Goal: Task Accomplishment & Management: Manage account settings

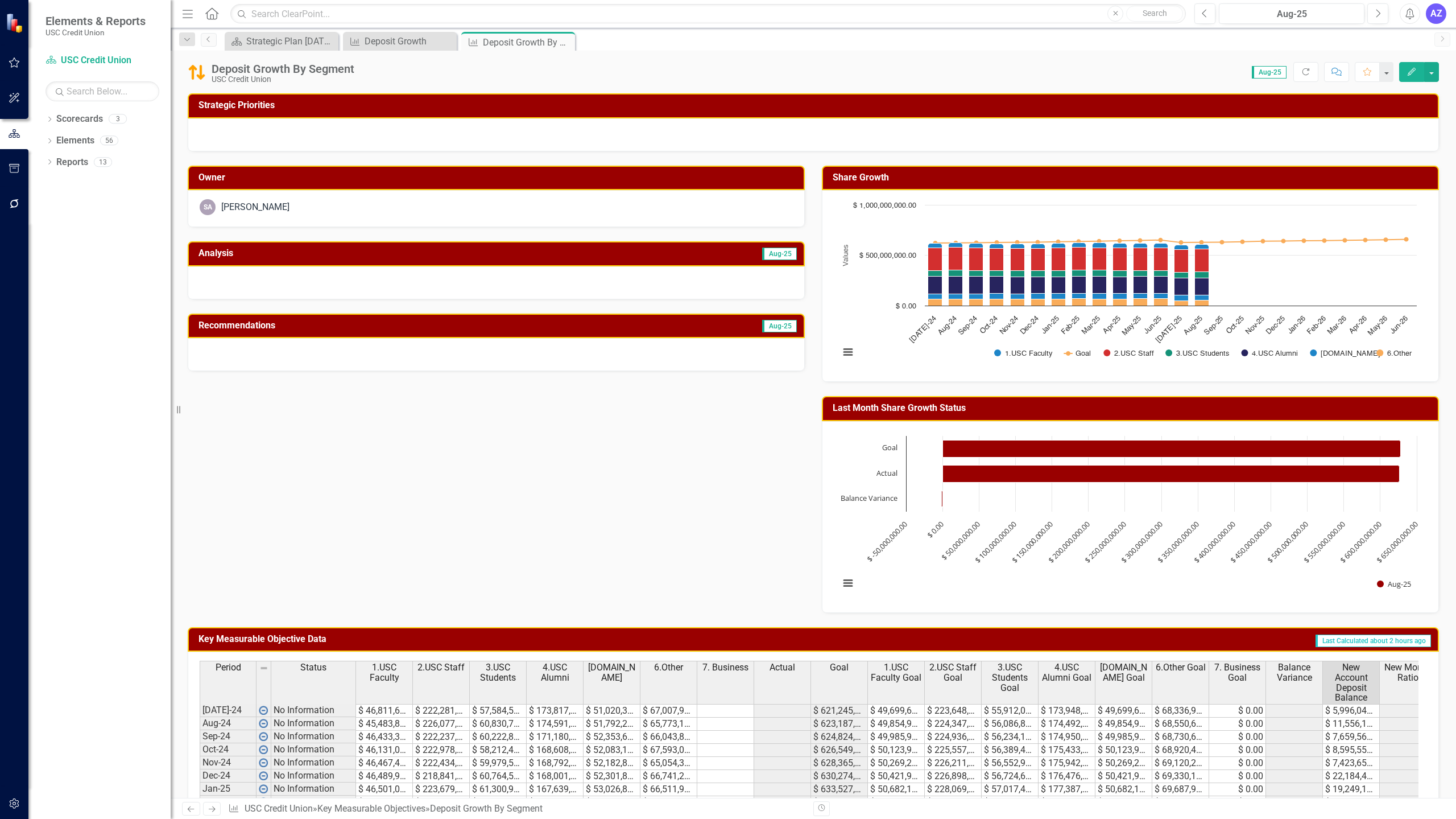
scroll to position [0, 18]
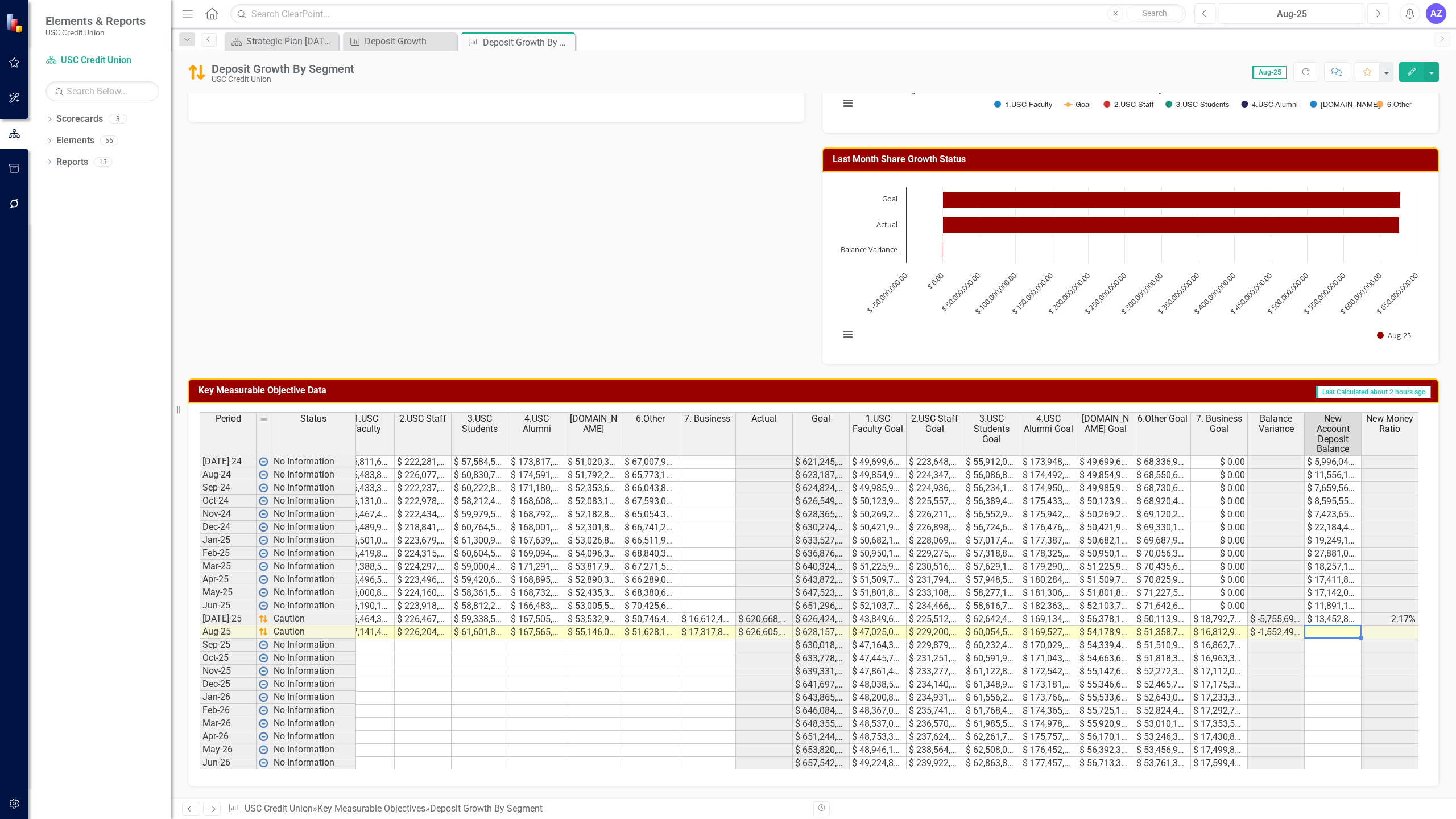
click at [1327, 626] on td at bounding box center [1334, 633] width 57 height 13
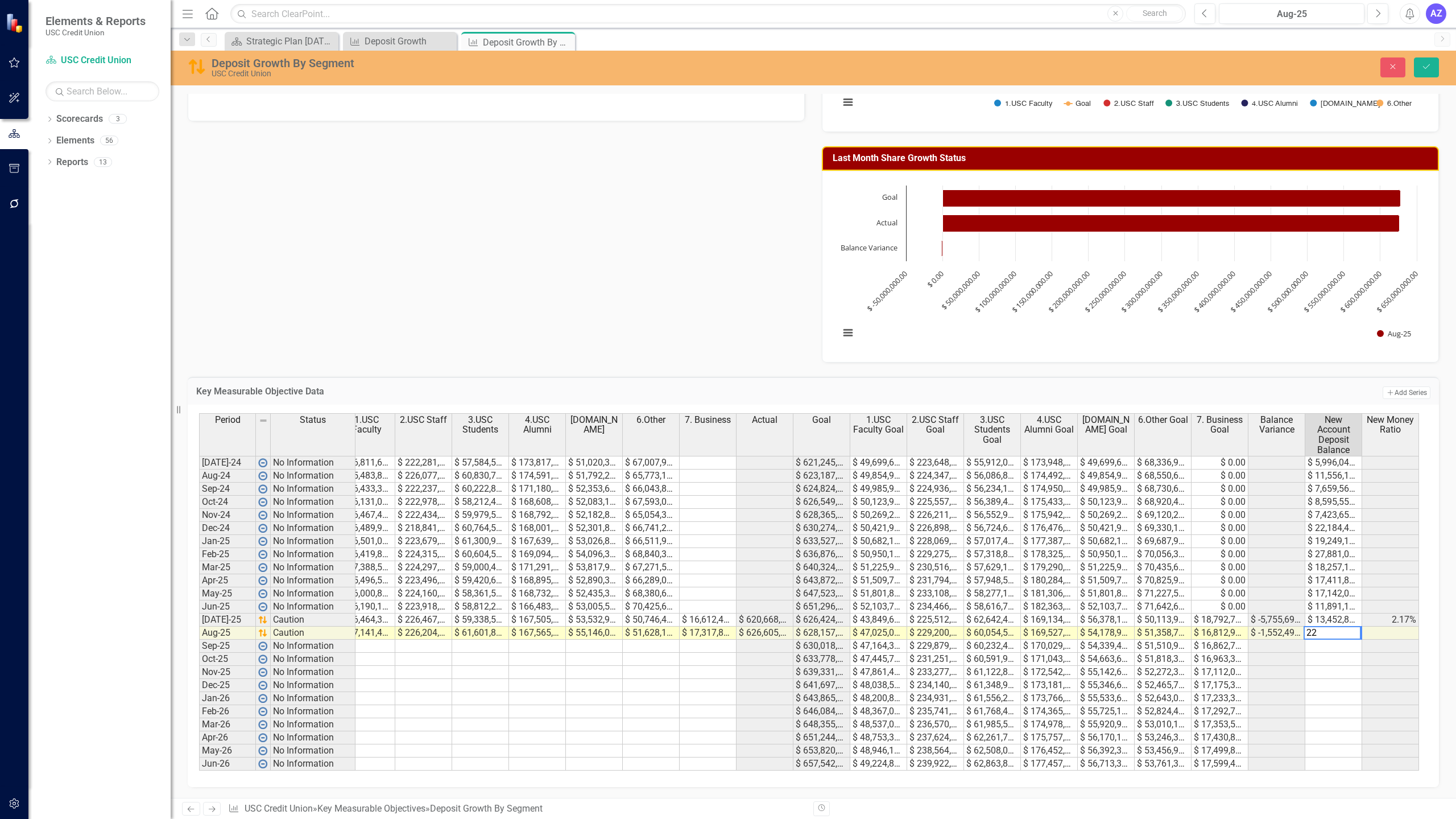
scroll to position [0, 17]
type textarea "22064249"
click at [1357, 693] on td at bounding box center [1334, 699] width 57 height 13
click at [1431, 72] on button "Save" at bounding box center [1427, 67] width 25 height 20
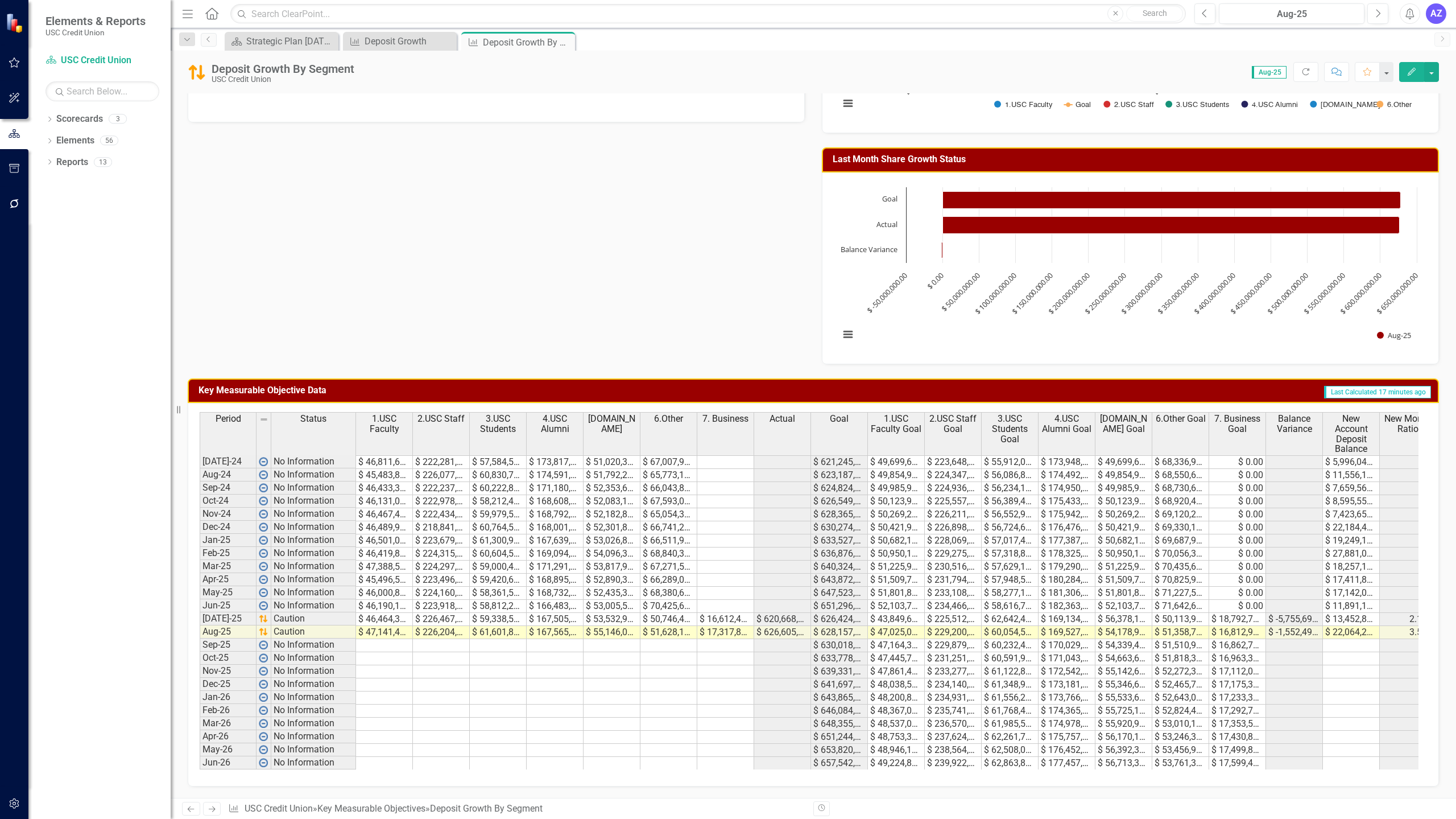
scroll to position [0, 18]
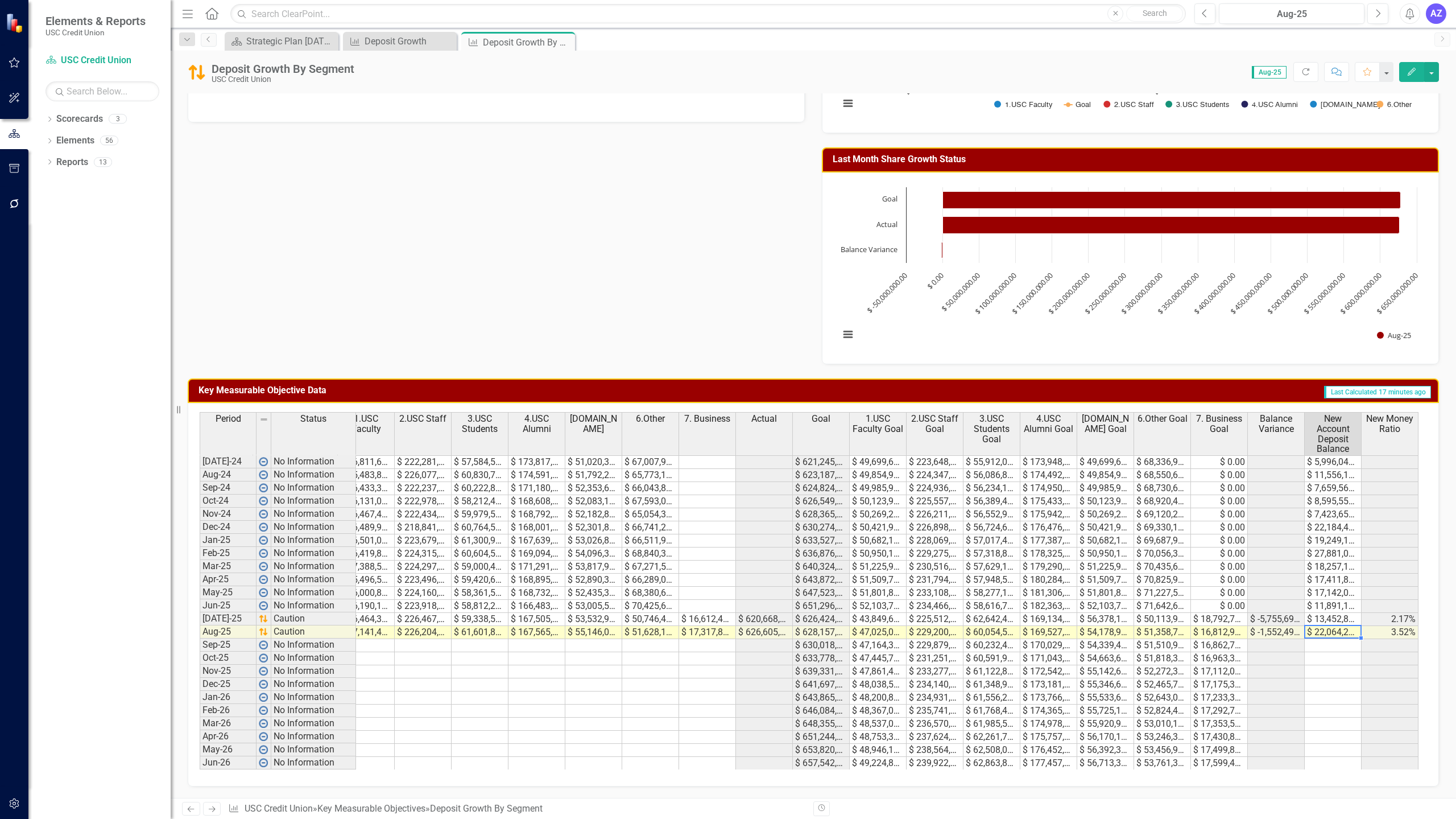
click at [1337, 627] on td "$ 22,064,249.00" at bounding box center [1334, 633] width 57 height 13
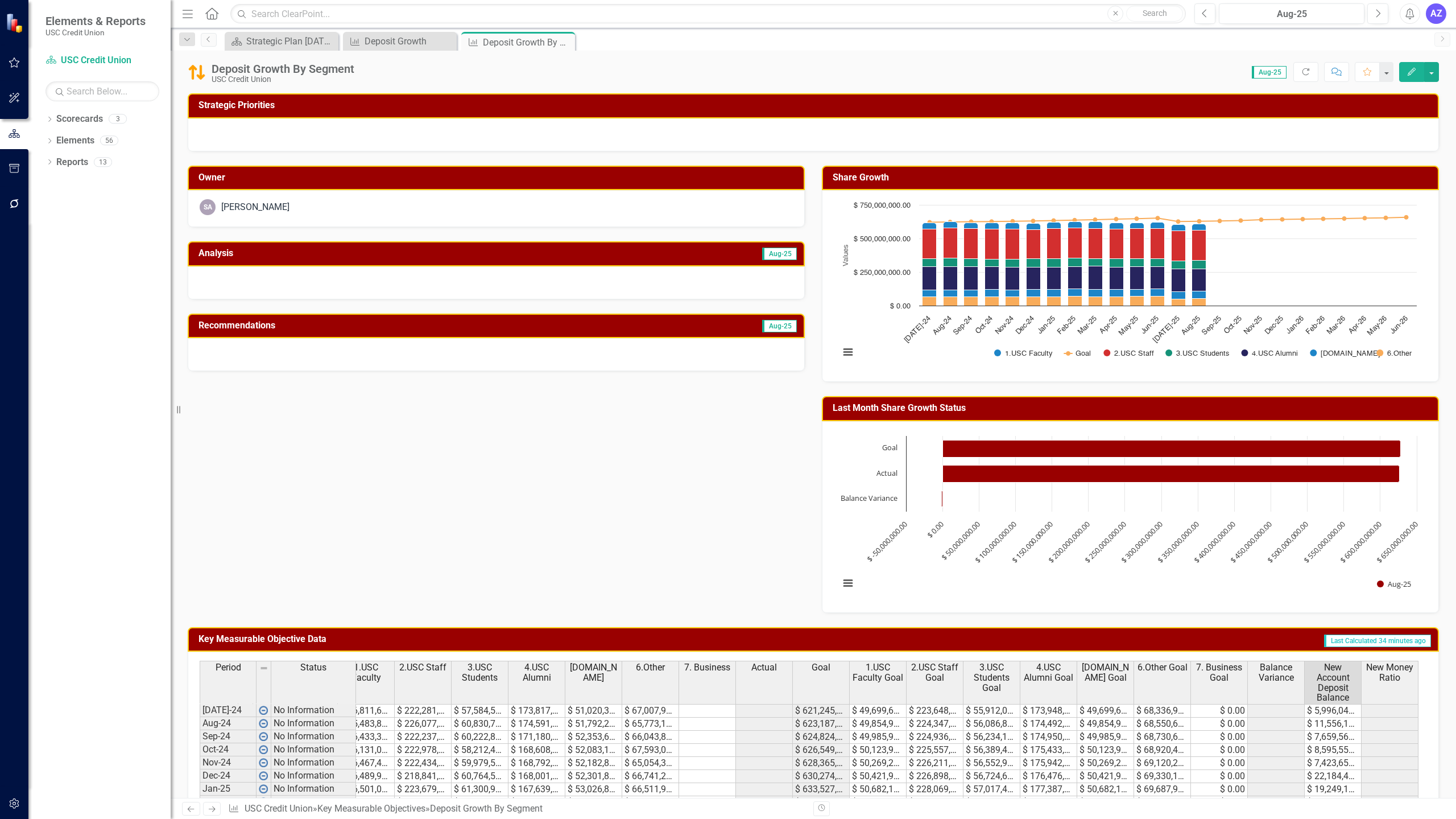
scroll to position [257, 0]
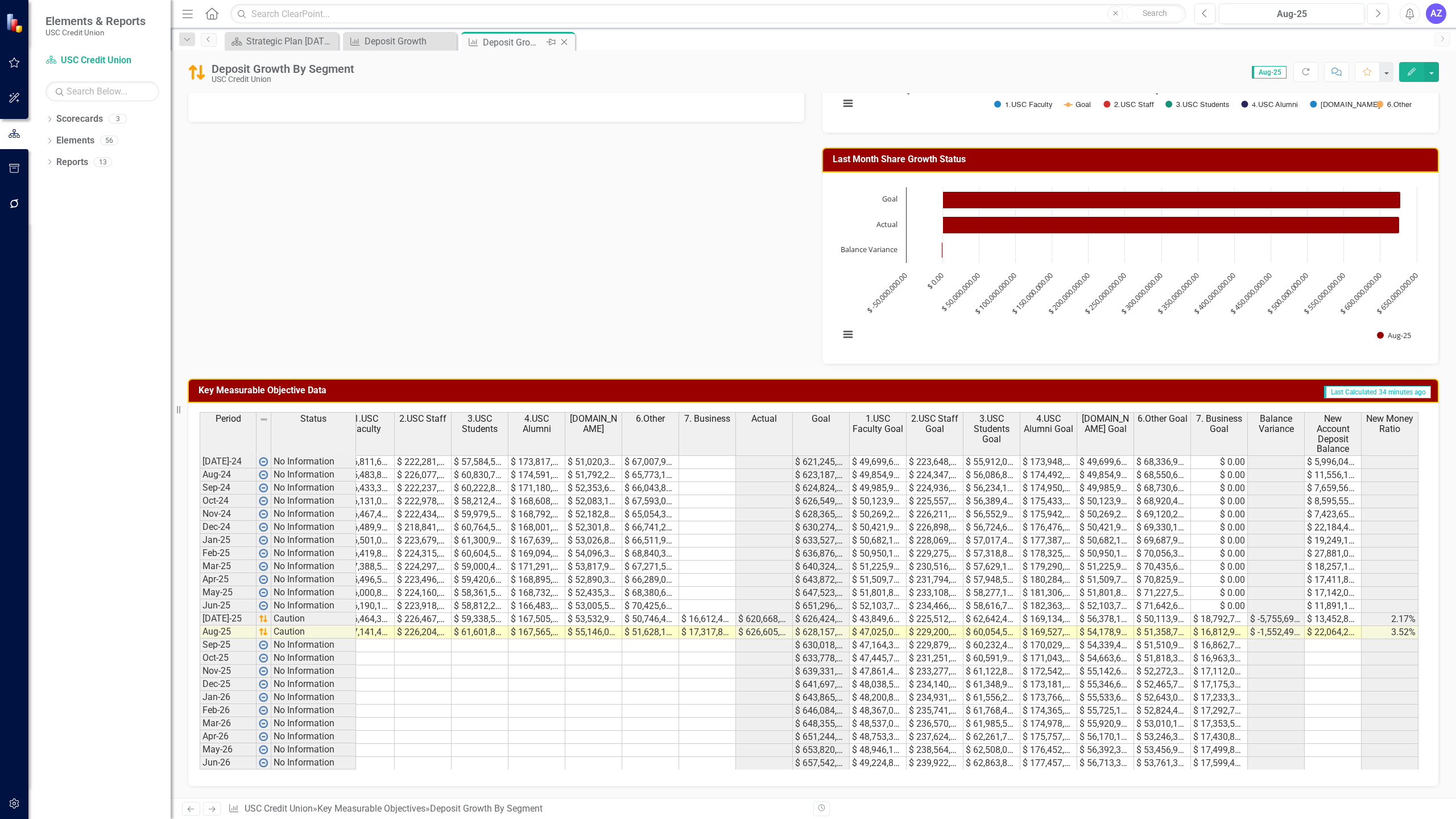
click at [563, 42] on icon "Close" at bounding box center [565, 42] width 11 height 9
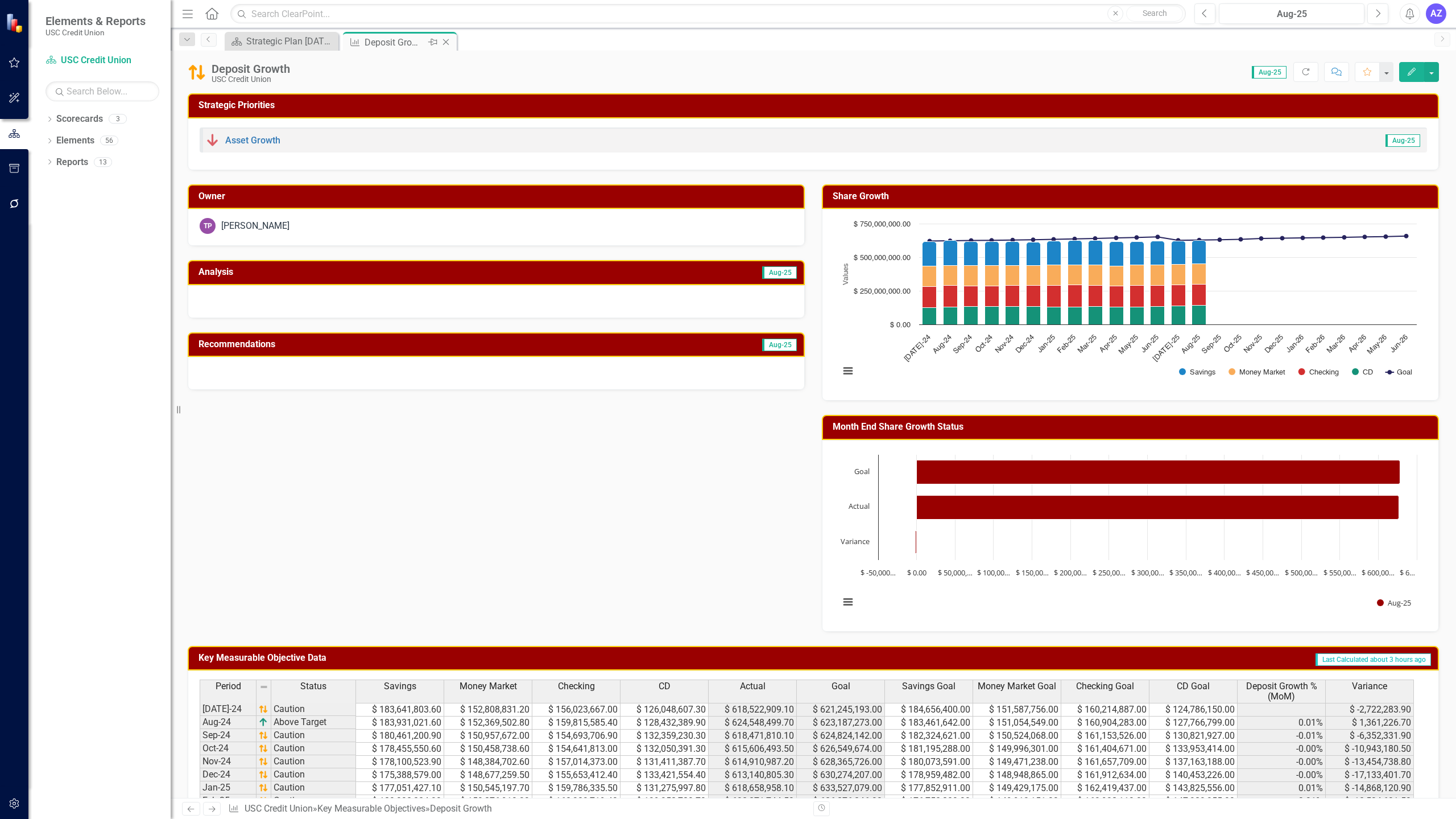
click at [445, 41] on icon "Close" at bounding box center [446, 42] width 11 height 9
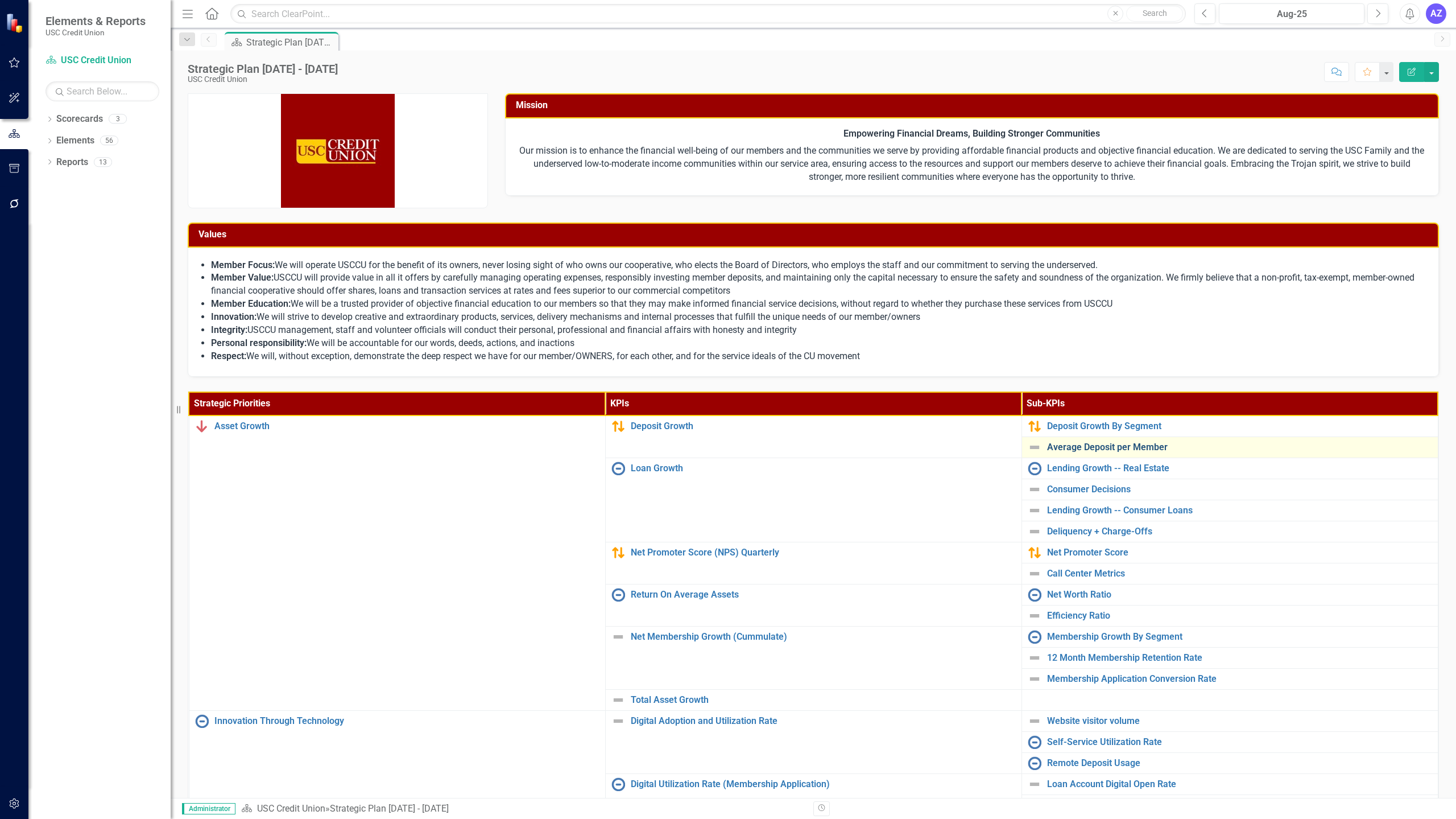
click at [1102, 451] on link "Average Deposit per Member" at bounding box center [1240, 448] width 385 height 10
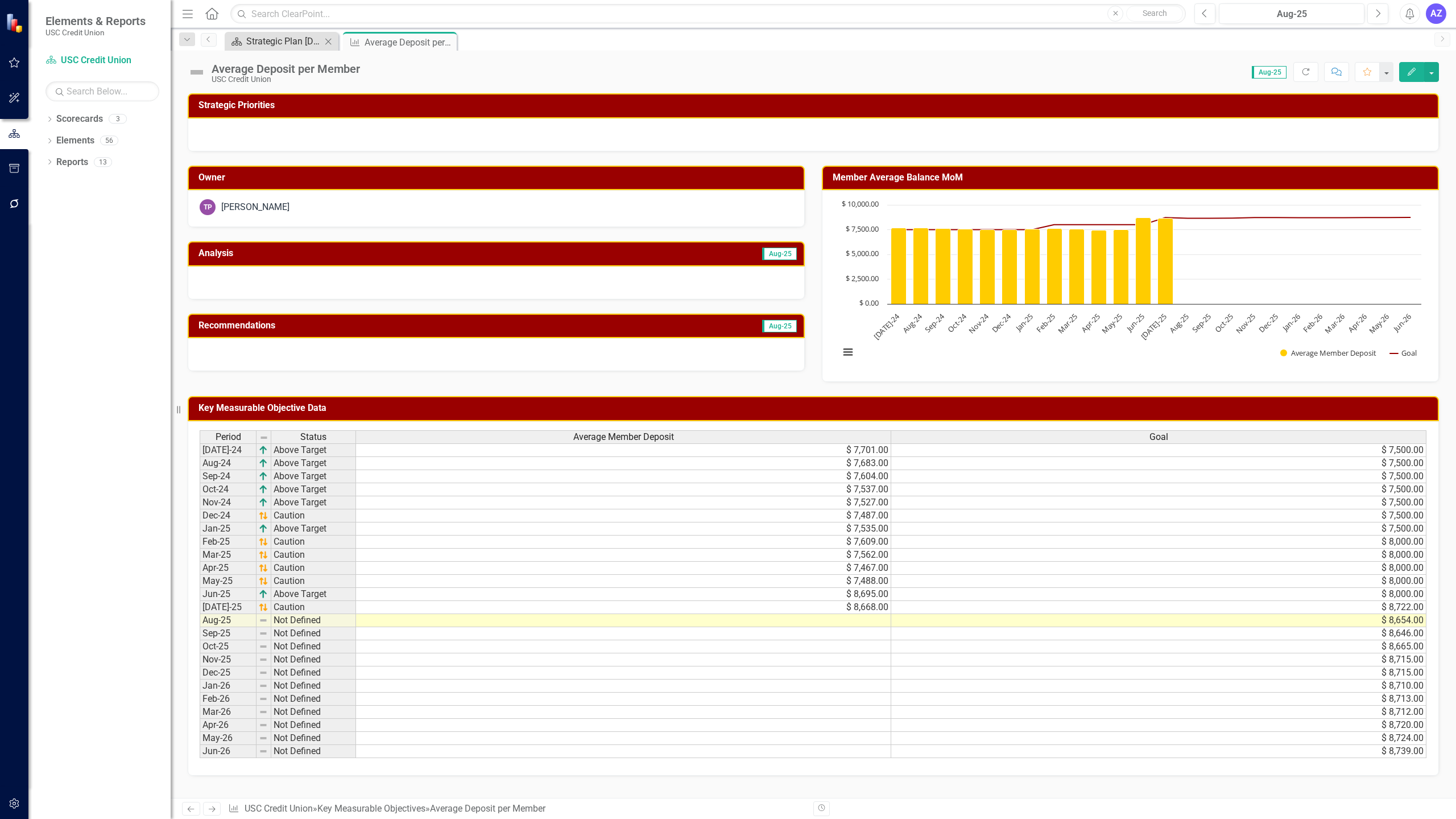
click at [277, 44] on div "Strategic Plan [DATE] - [DATE]" at bounding box center [284, 41] width 75 height 14
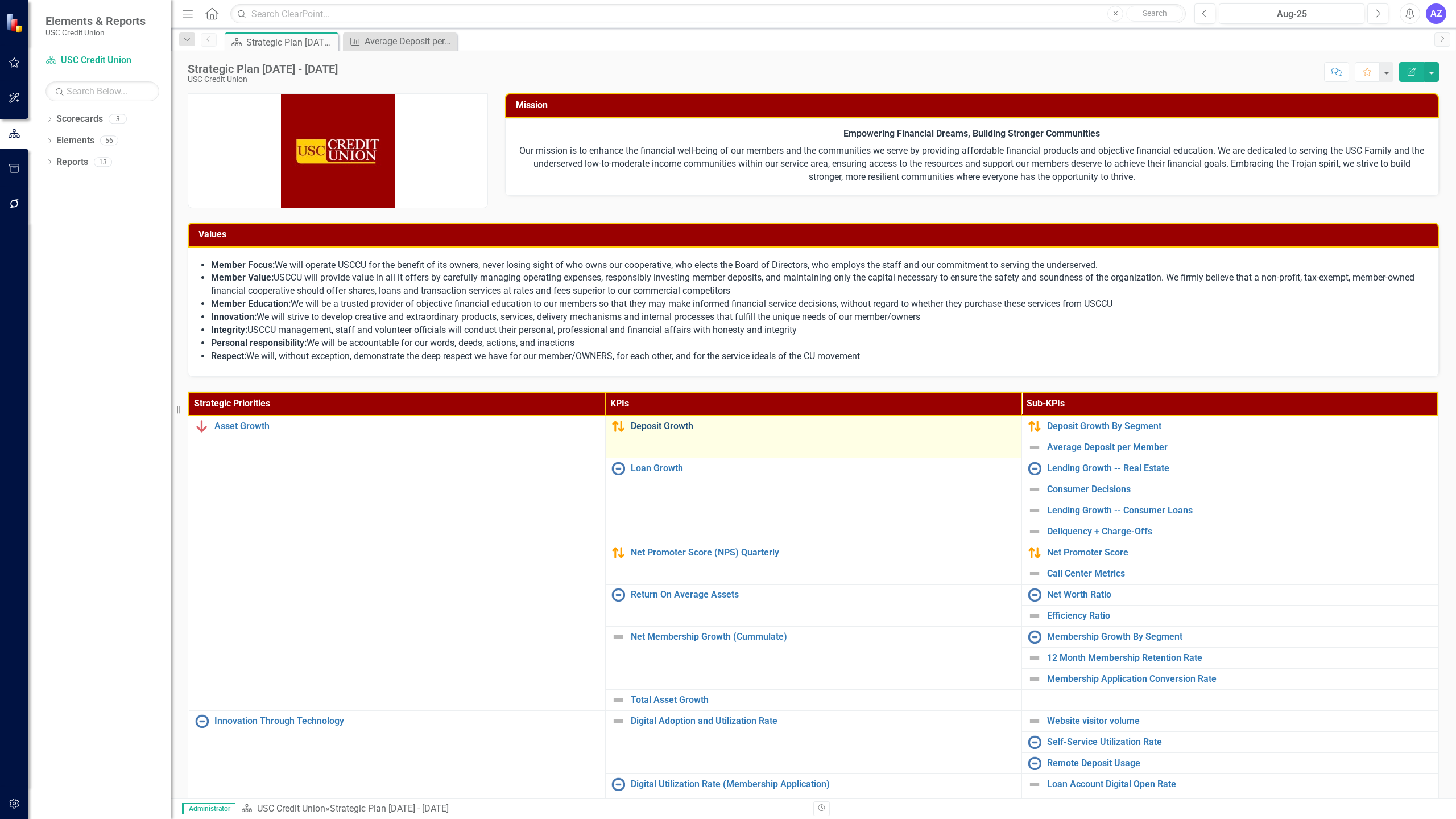
click at [677, 425] on link "Deposit Growth" at bounding box center [824, 426] width 385 height 10
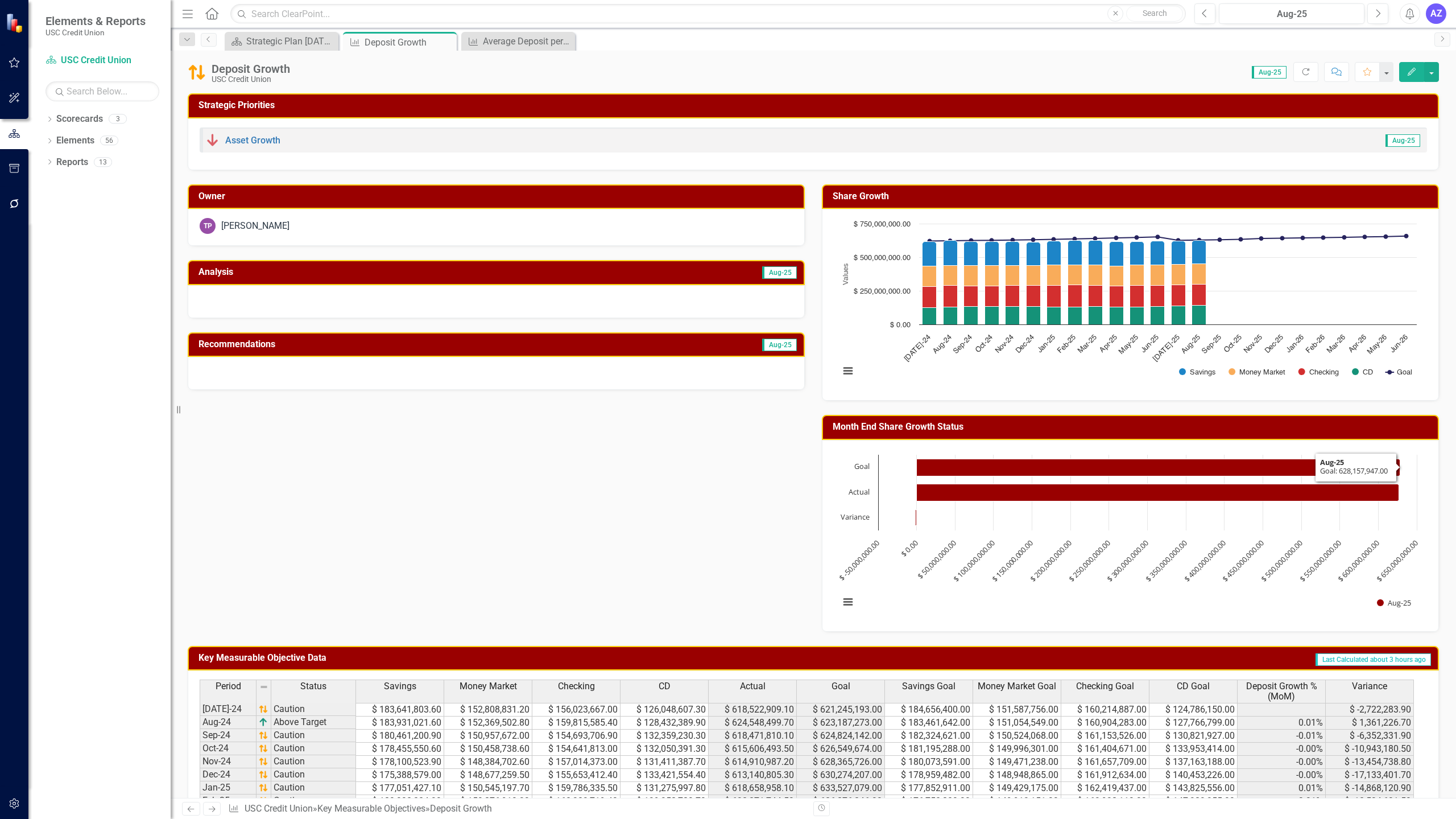
scroll to position [248, 0]
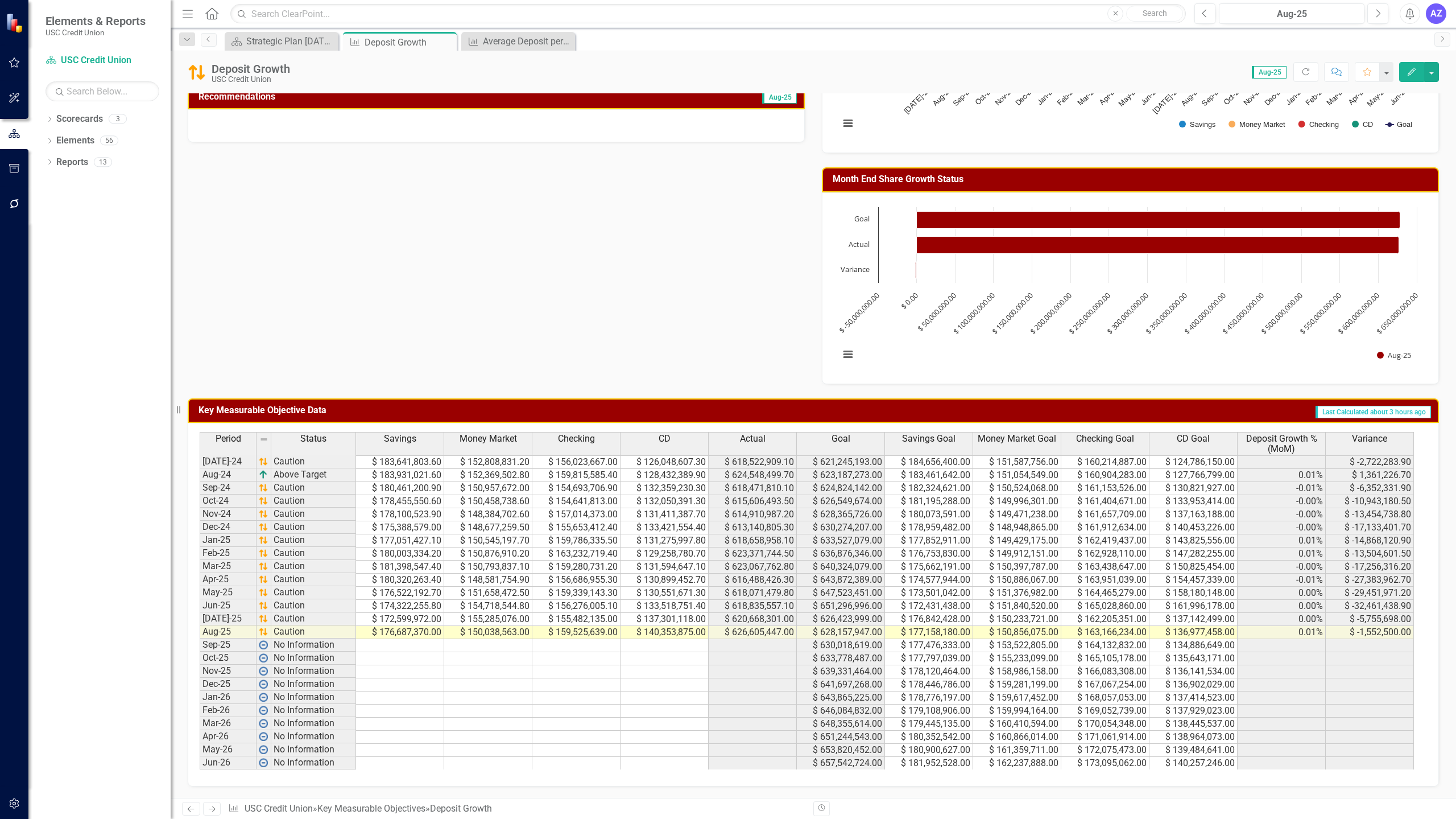
click at [602, 233] on div "Owner TP [PERSON_NAME] Analysis Aug-25 Recommendations Aug-25 Share Growth Char…" at bounding box center [814, 153] width 1268 height 461
click at [268, 39] on div "Strategic Plan [DATE] - [DATE]" at bounding box center [284, 41] width 75 height 14
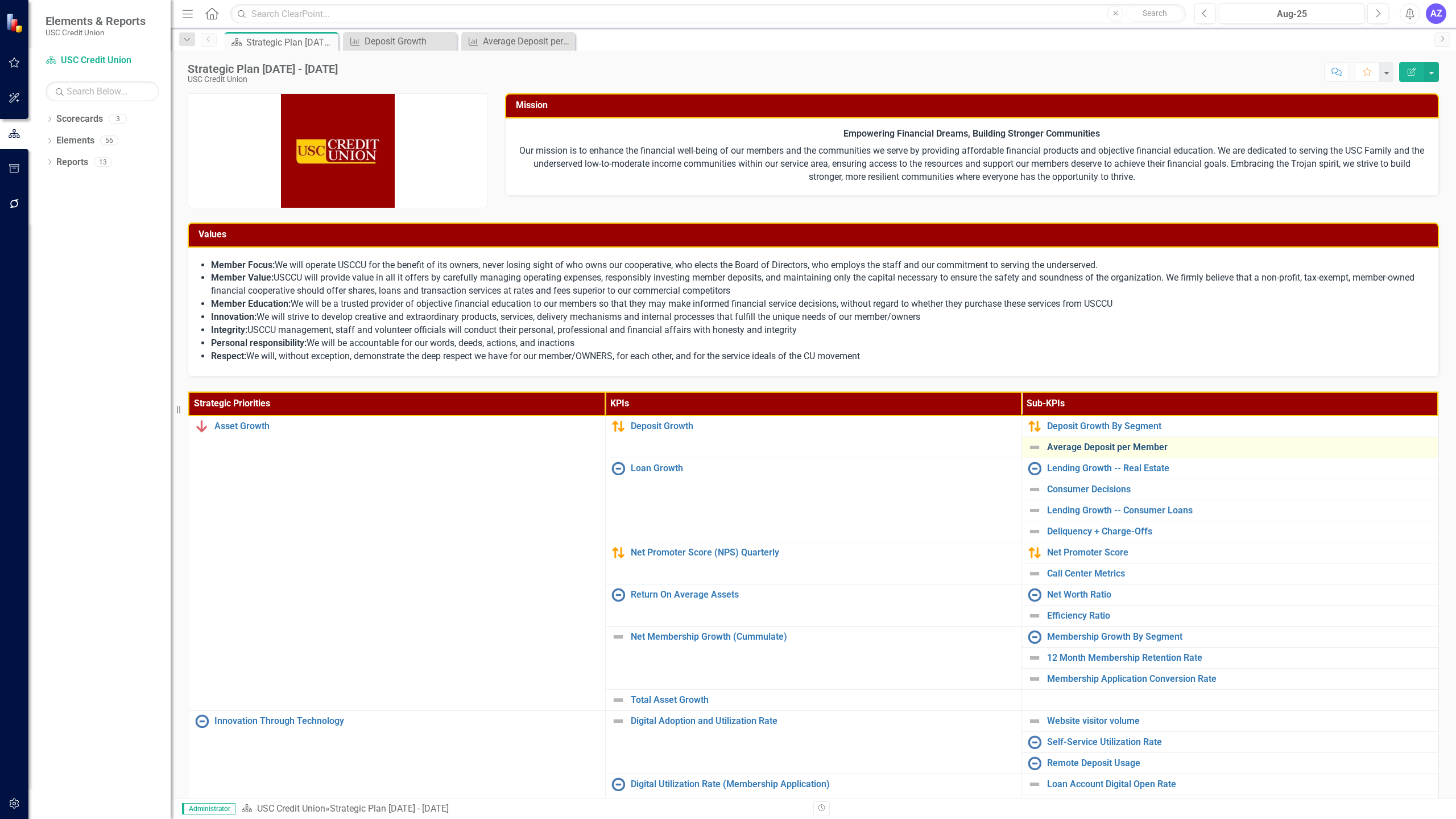
click at [1105, 448] on link "Average Deposit per Member" at bounding box center [1240, 448] width 385 height 10
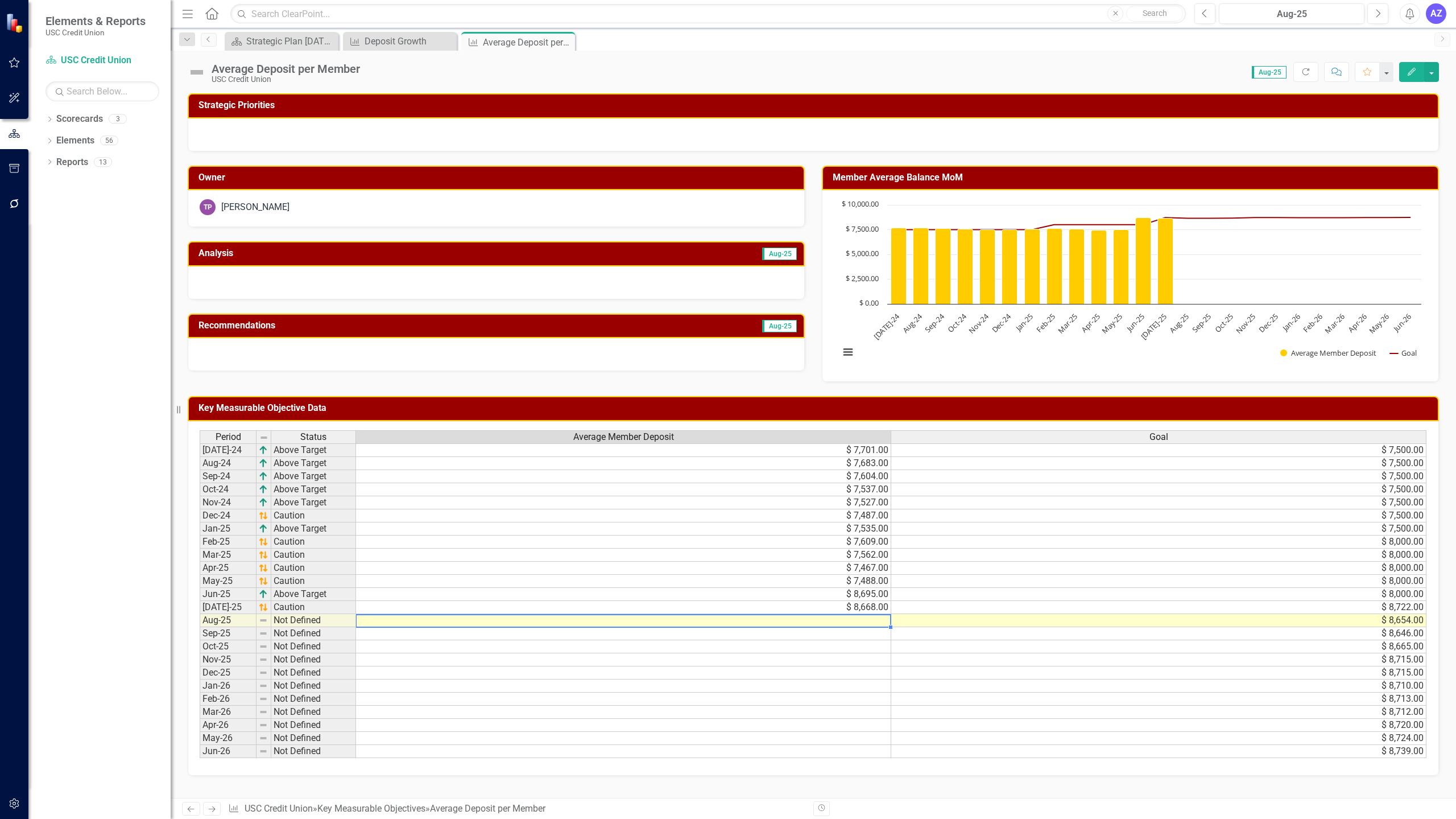
click at [882, 622] on td at bounding box center [623, 621] width 535 height 13
type textarea "8656.2073"
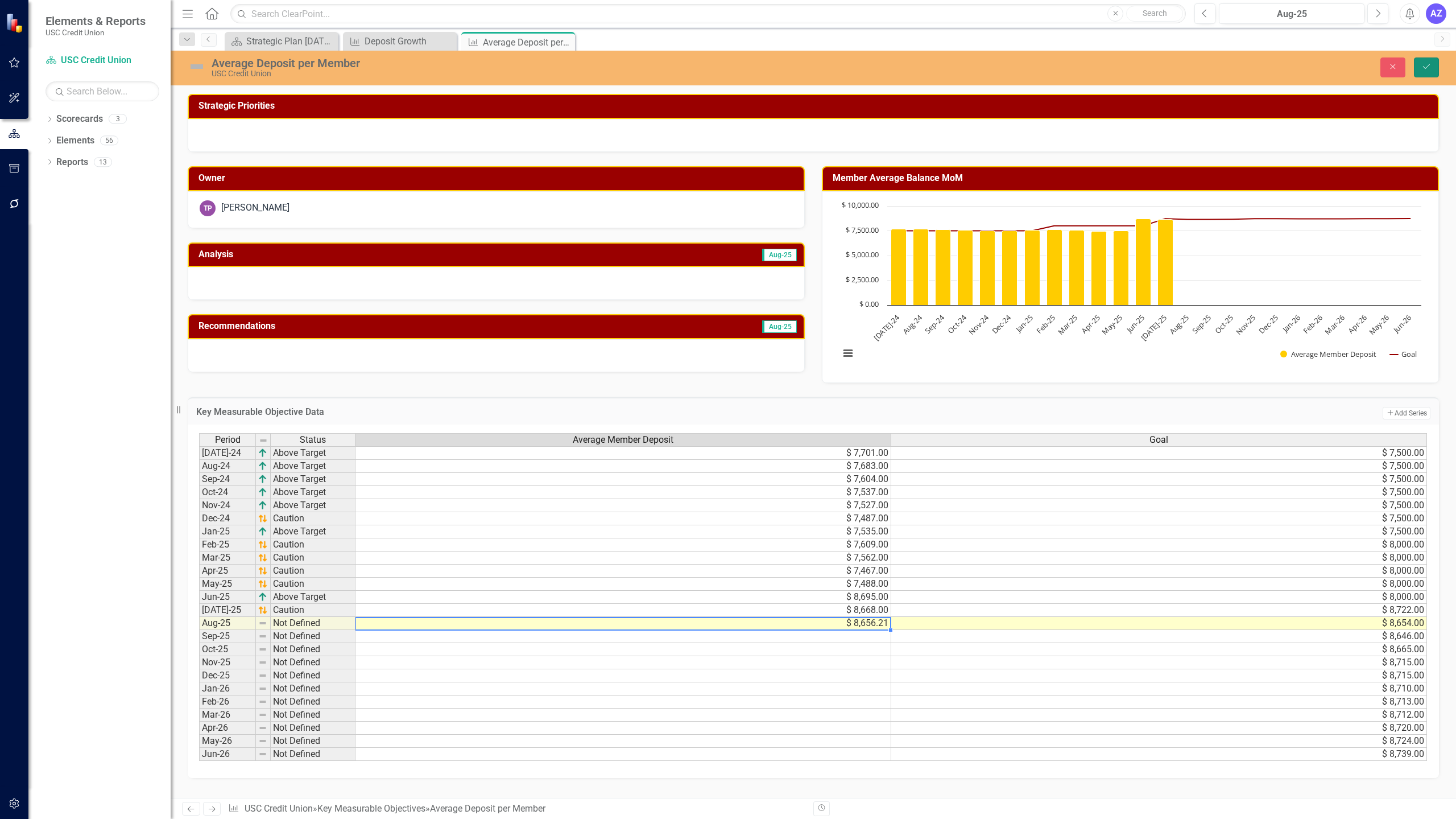
click at [1423, 72] on button "Save" at bounding box center [1427, 67] width 25 height 20
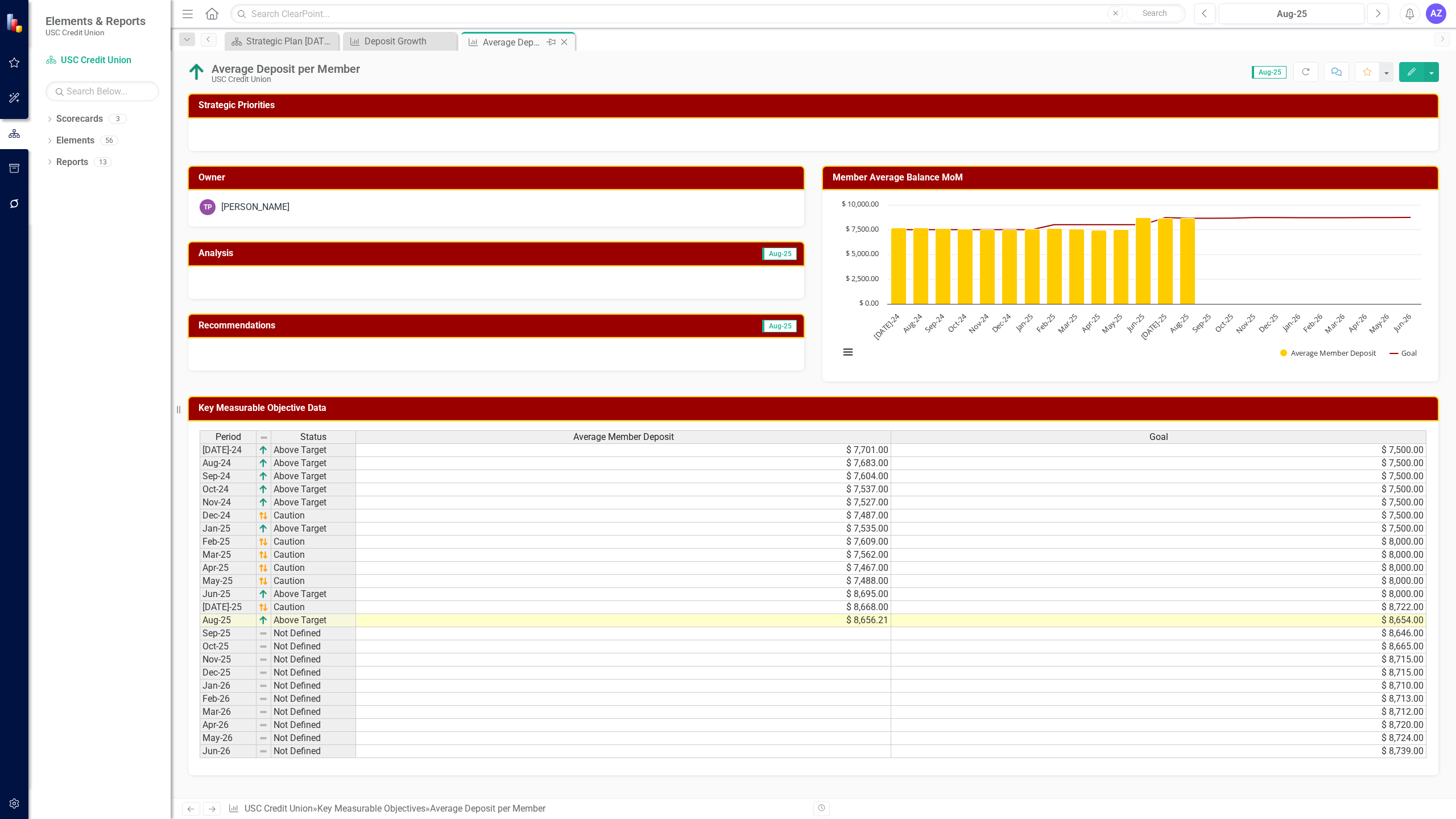
click at [565, 42] on icon at bounding box center [565, 42] width 6 height 6
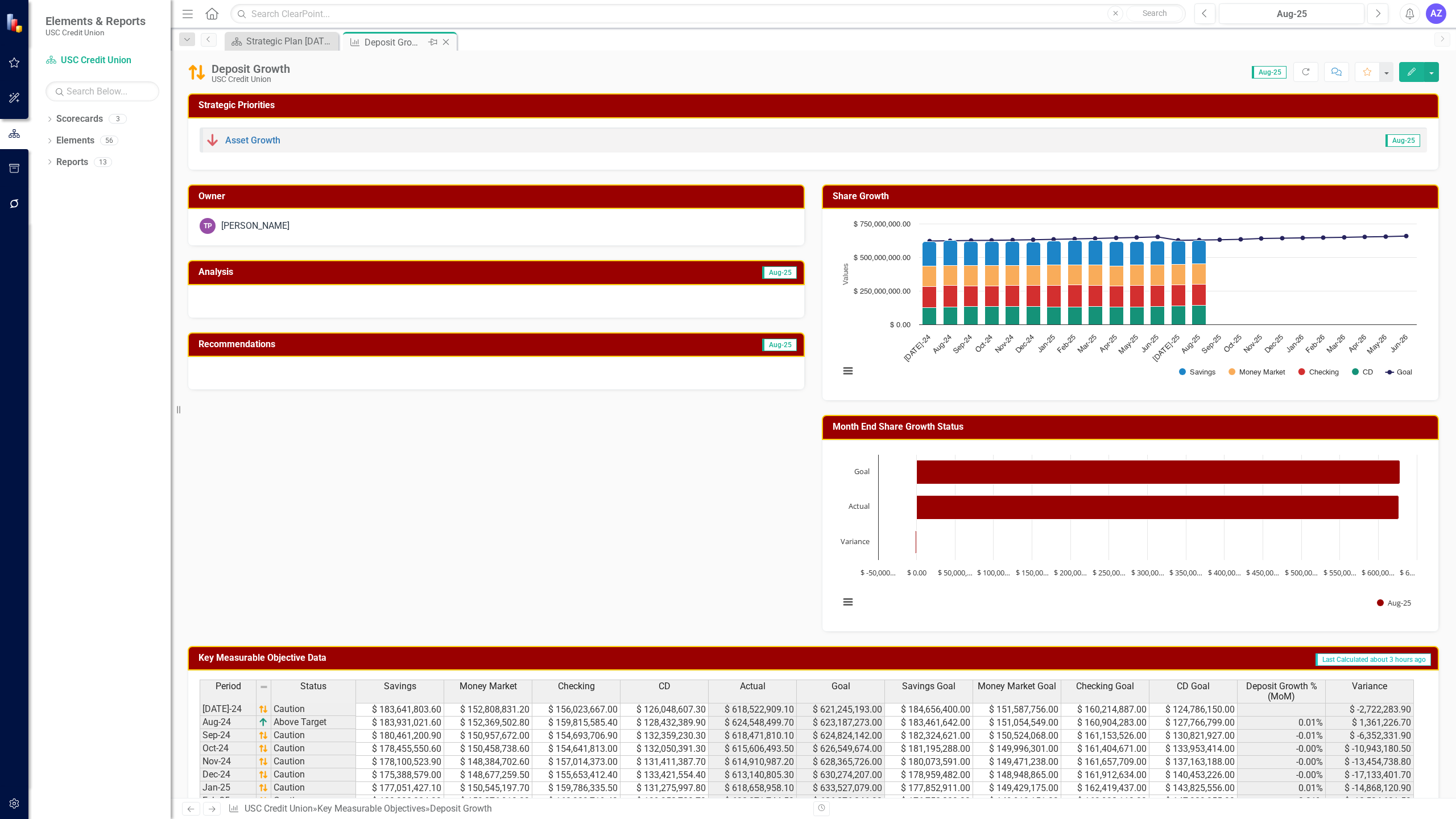
click at [447, 42] on icon "Close" at bounding box center [446, 42] width 11 height 9
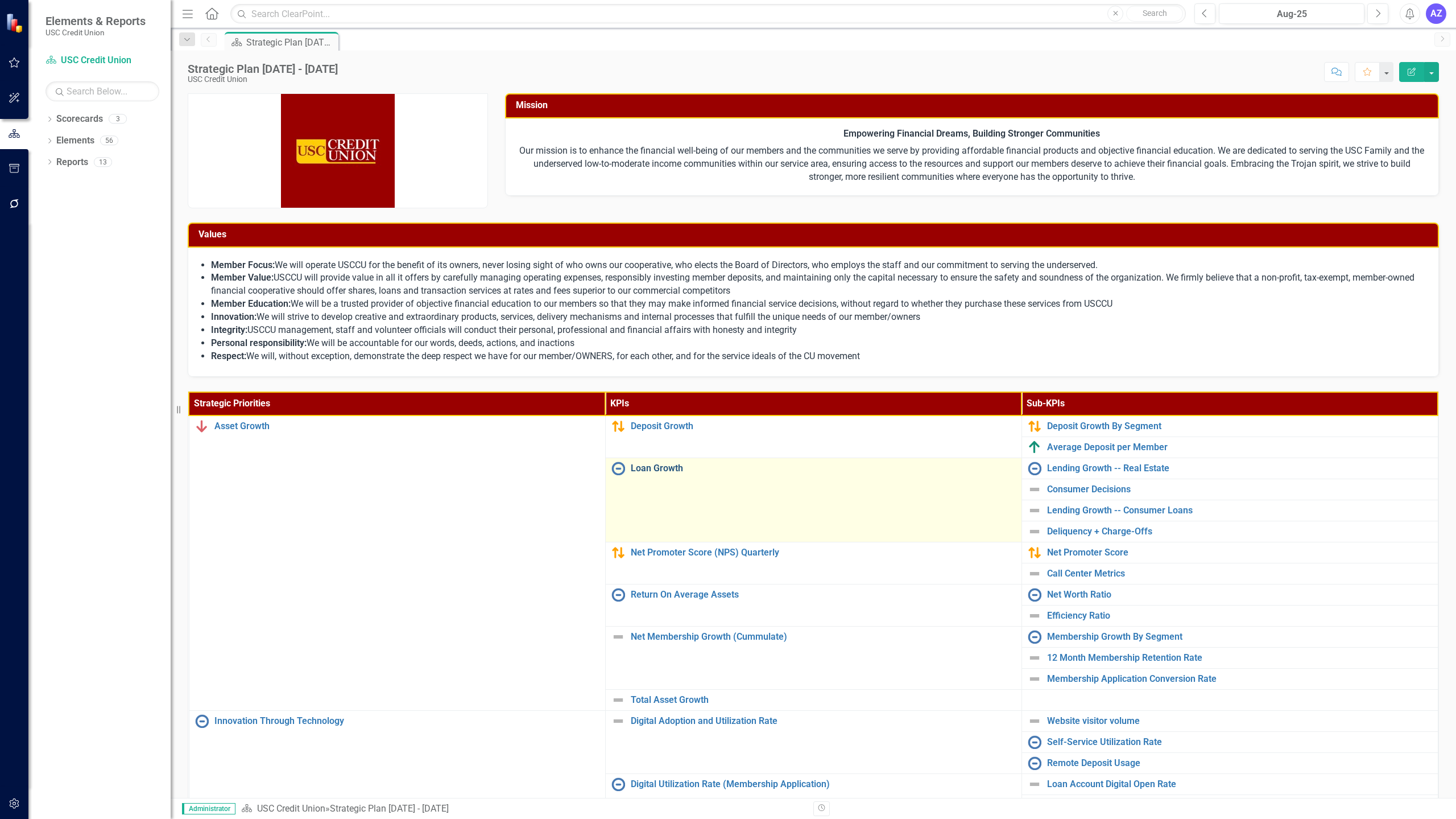
click at [658, 468] on link "Loan Growth" at bounding box center [824, 468] width 385 height 10
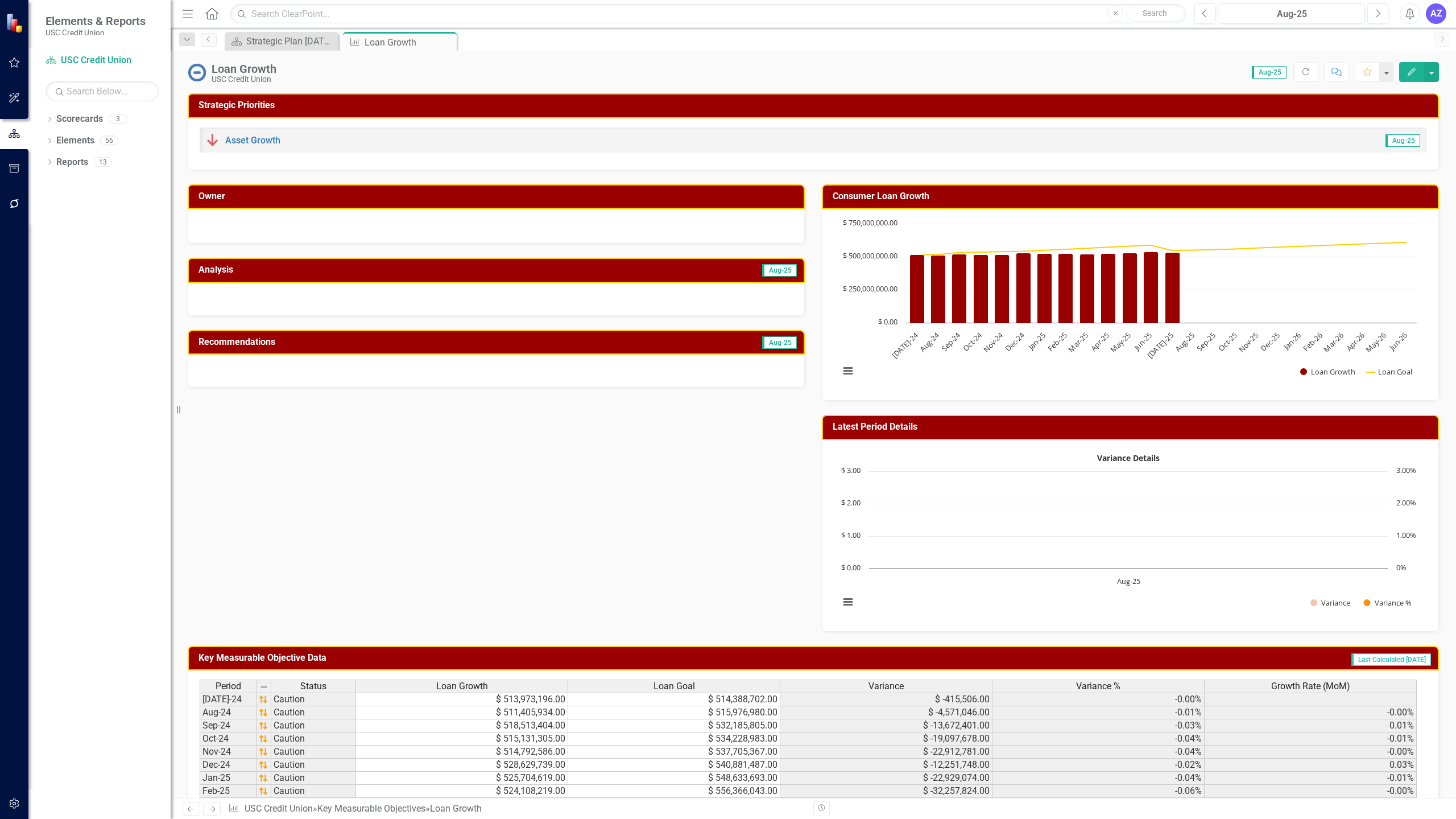
click at [714, 588] on div "Owner Analysis Aug-25 Recommendations Aug-25 Consumer Loan Growth Chart Combina…" at bounding box center [814, 401] width 1268 height 461
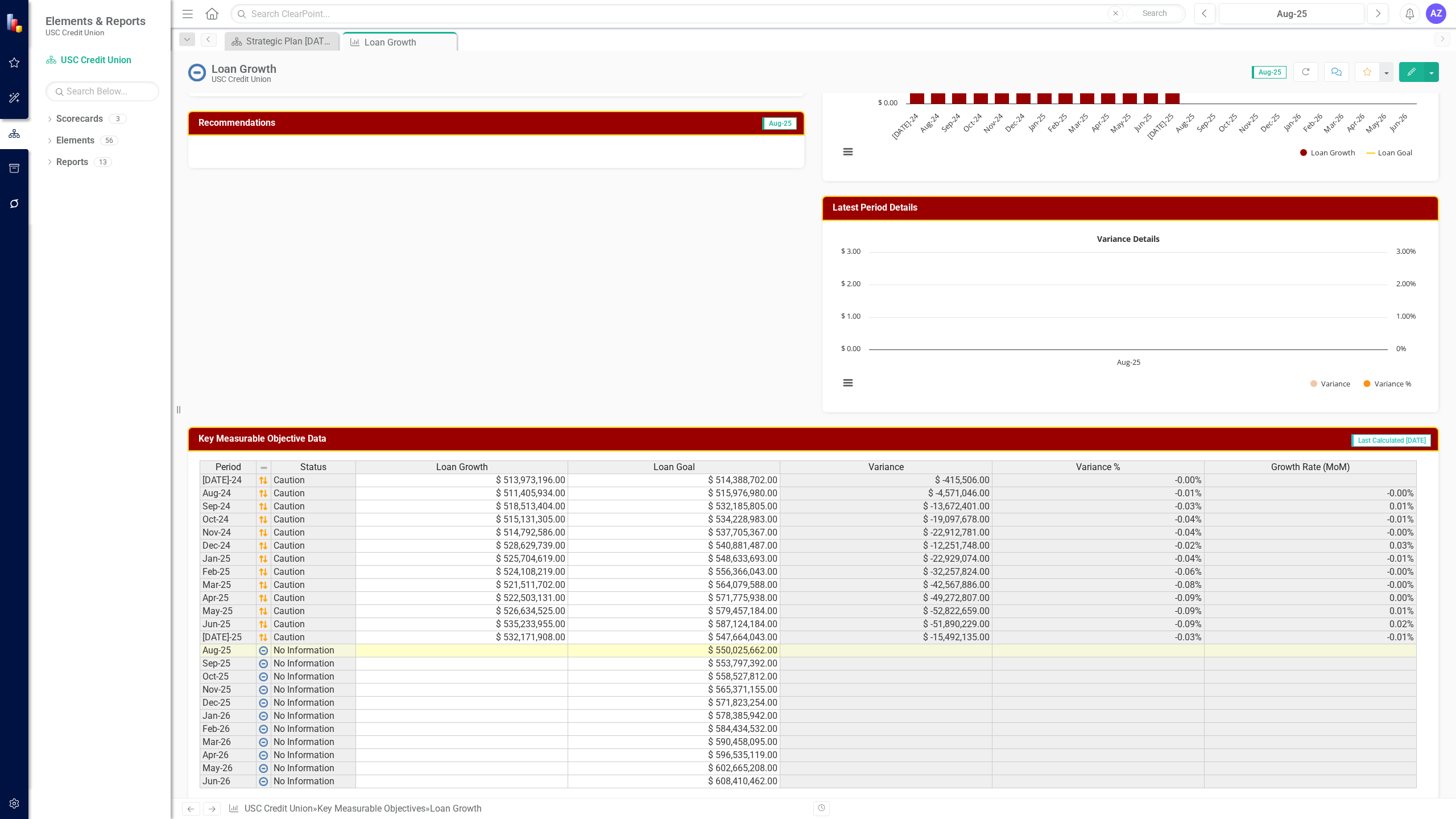
scroll to position [238, 0]
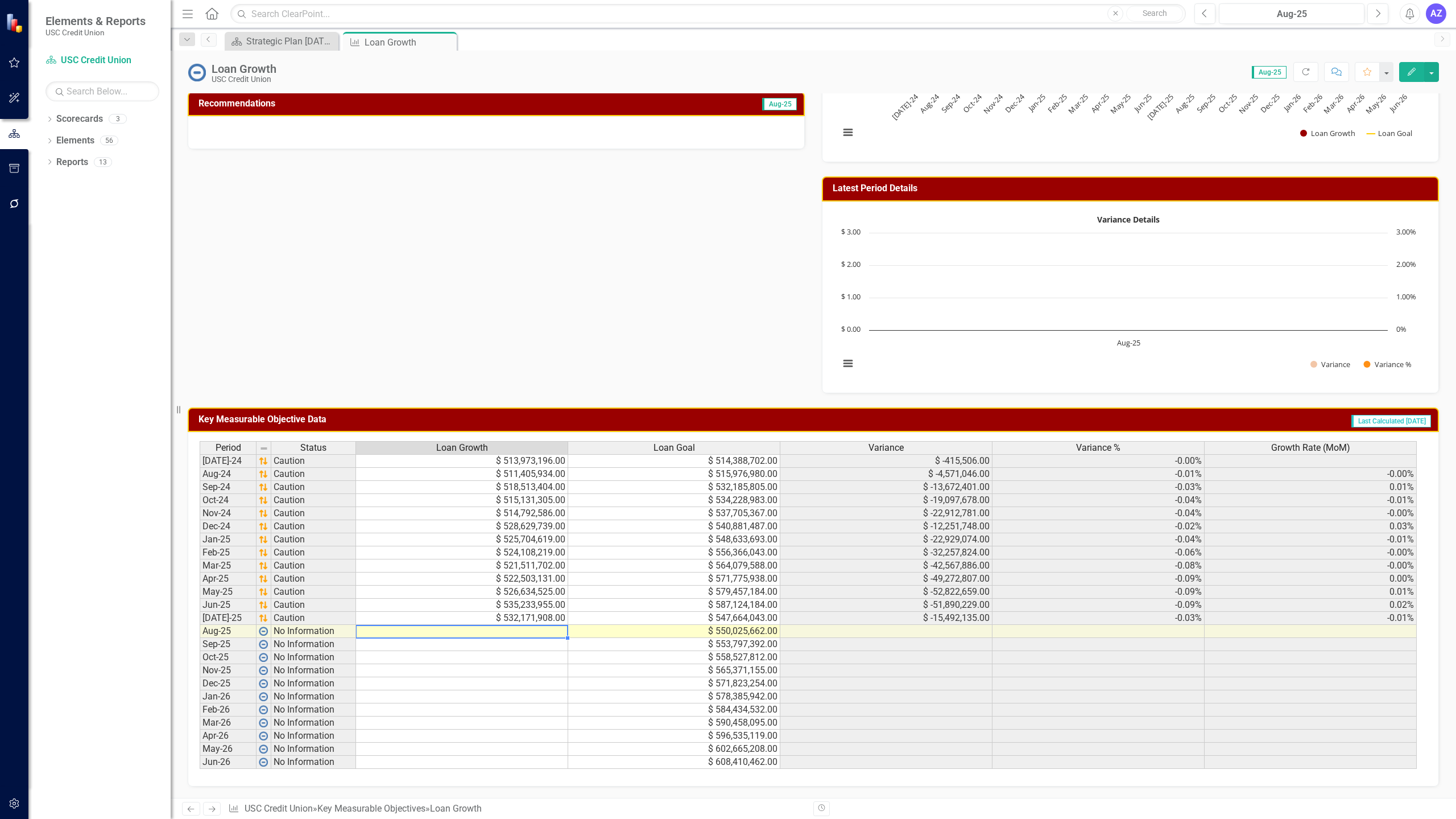
click at [486, 635] on td at bounding box center [462, 631] width 212 height 13
type textarea "534337851"
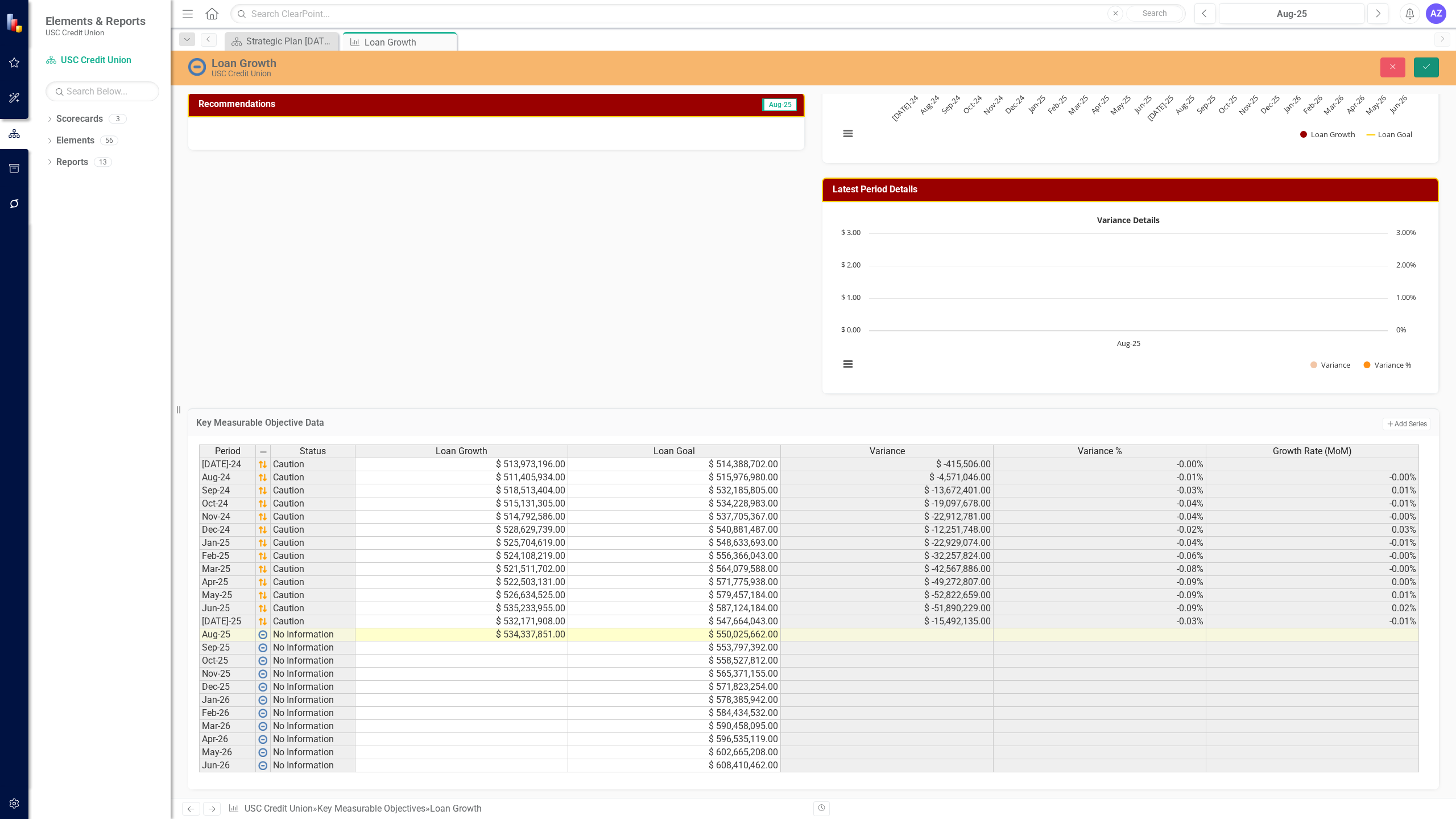
click at [1432, 69] on button "Save" at bounding box center [1427, 67] width 25 height 20
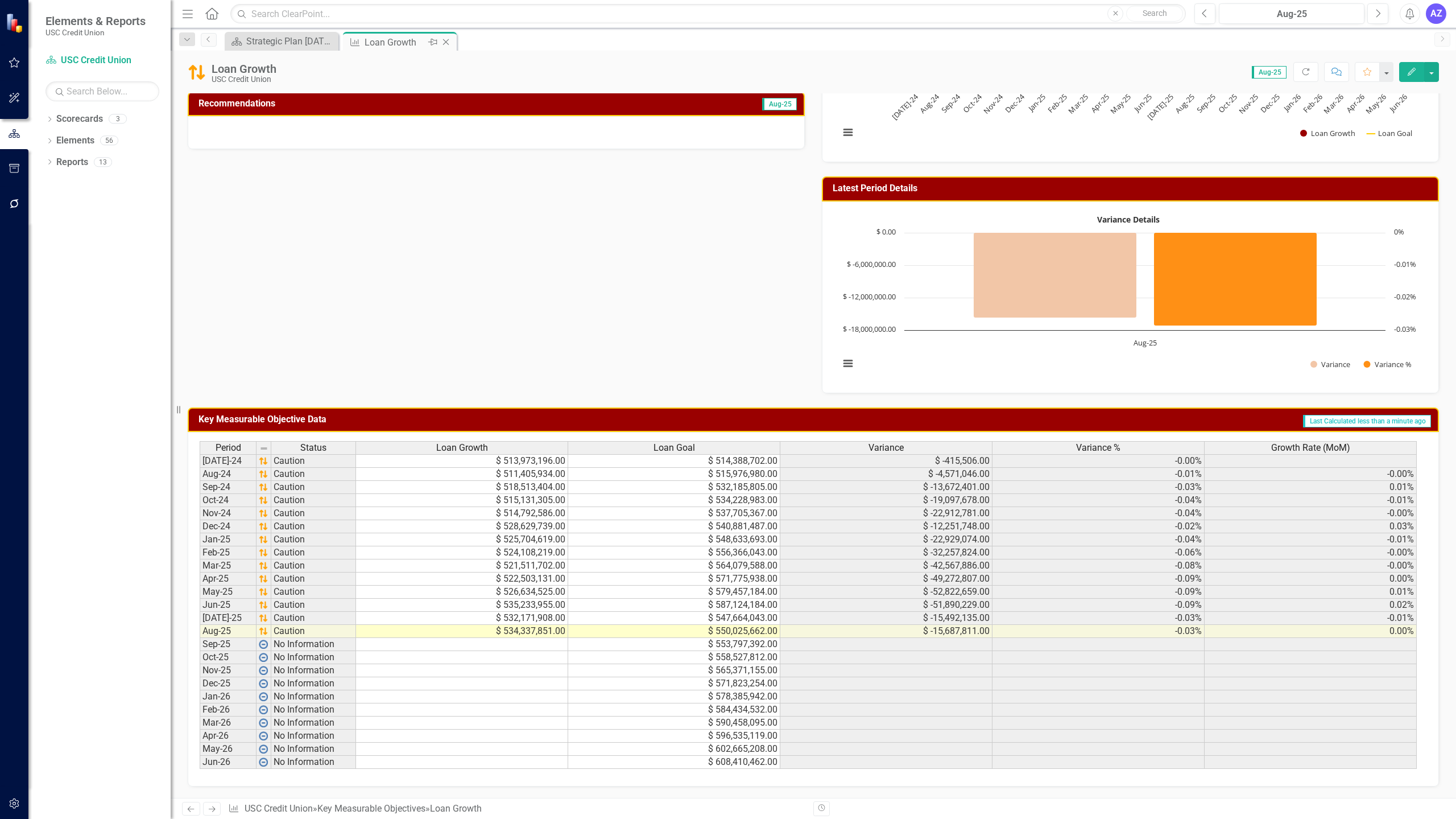
click at [446, 44] on icon "Close" at bounding box center [446, 42] width 11 height 9
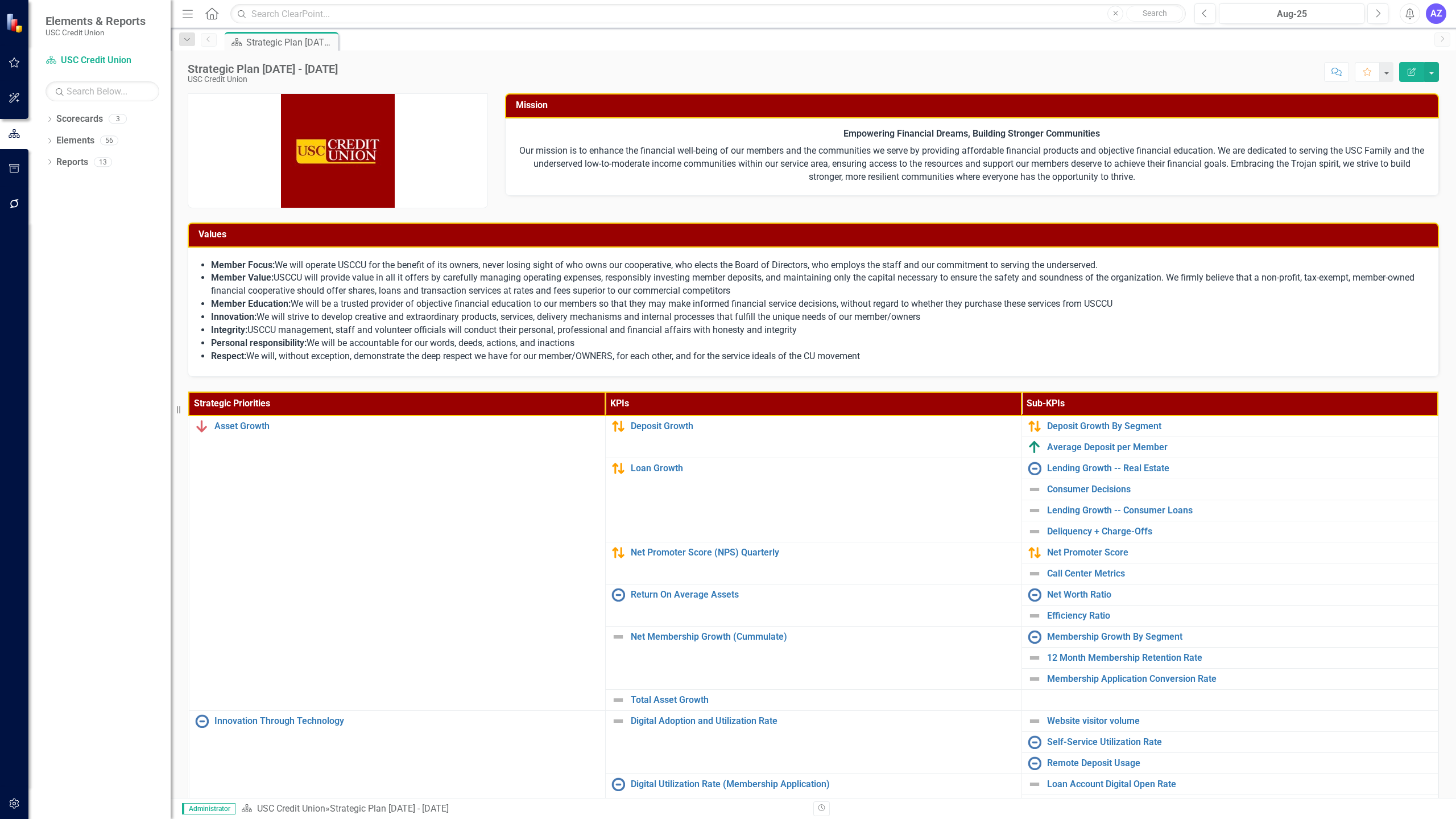
scroll to position [121, 0]
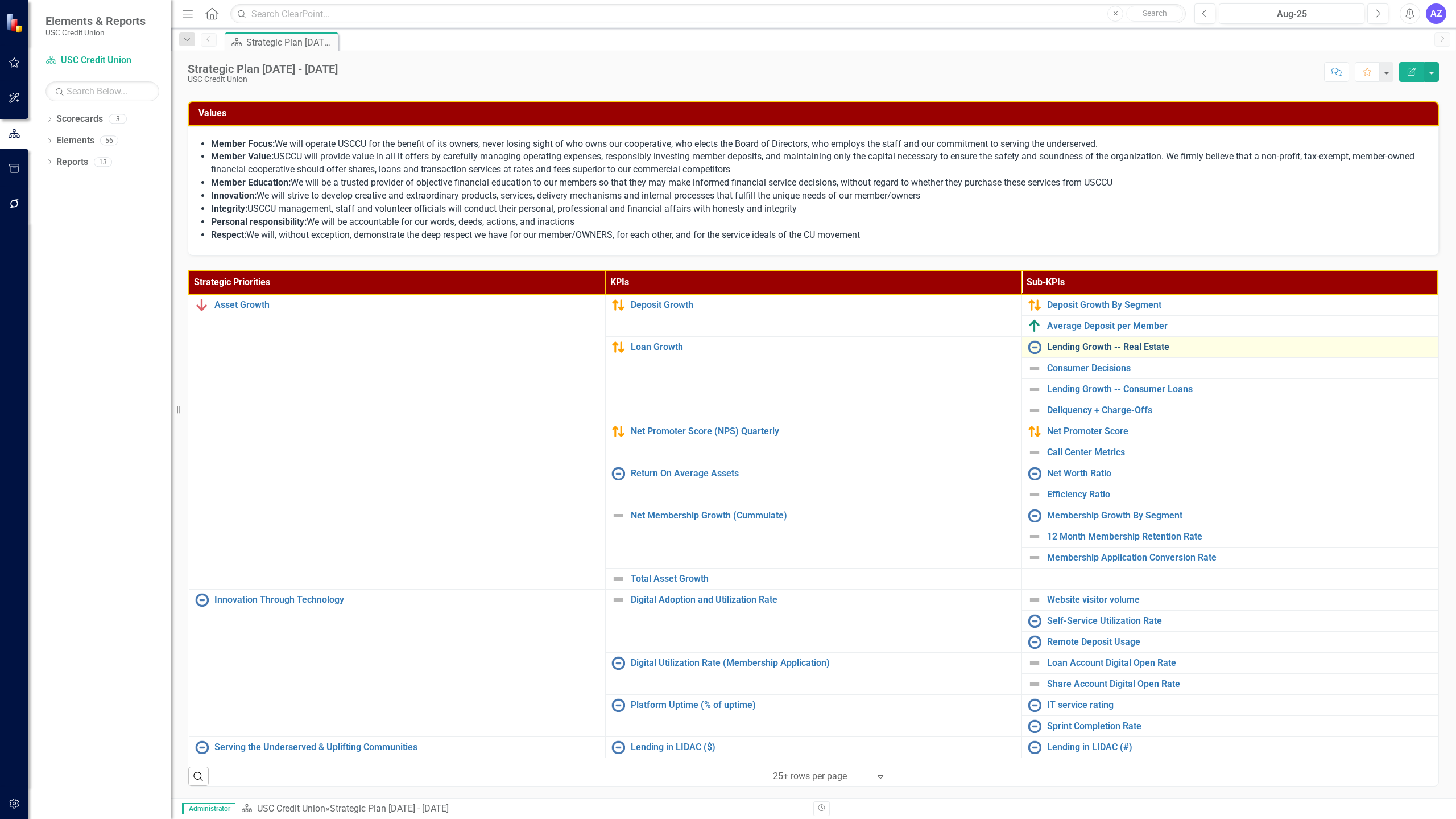
click at [1082, 351] on link "Lending Growth -- Real Estate" at bounding box center [1240, 347] width 385 height 10
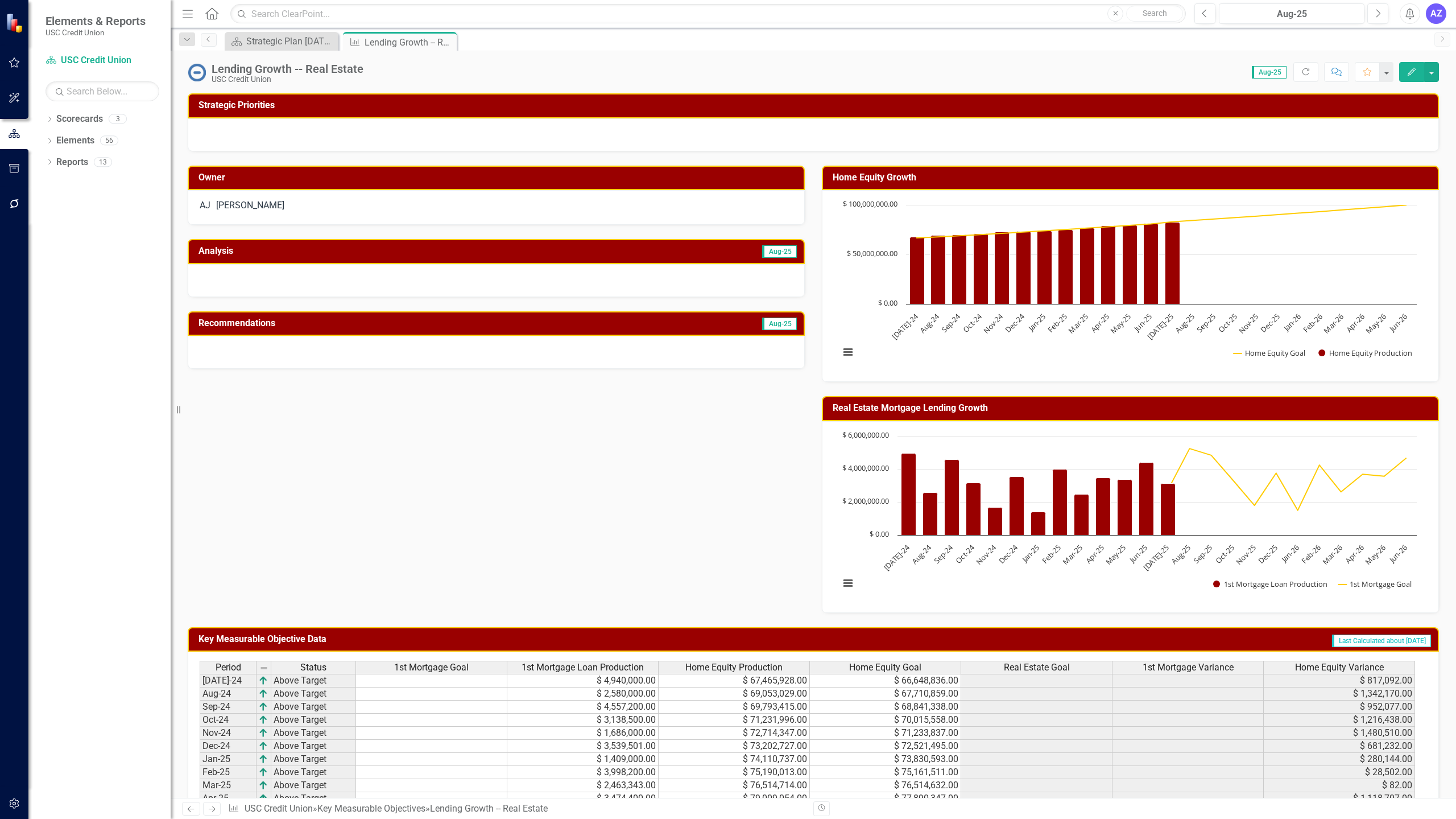
scroll to position [220, 0]
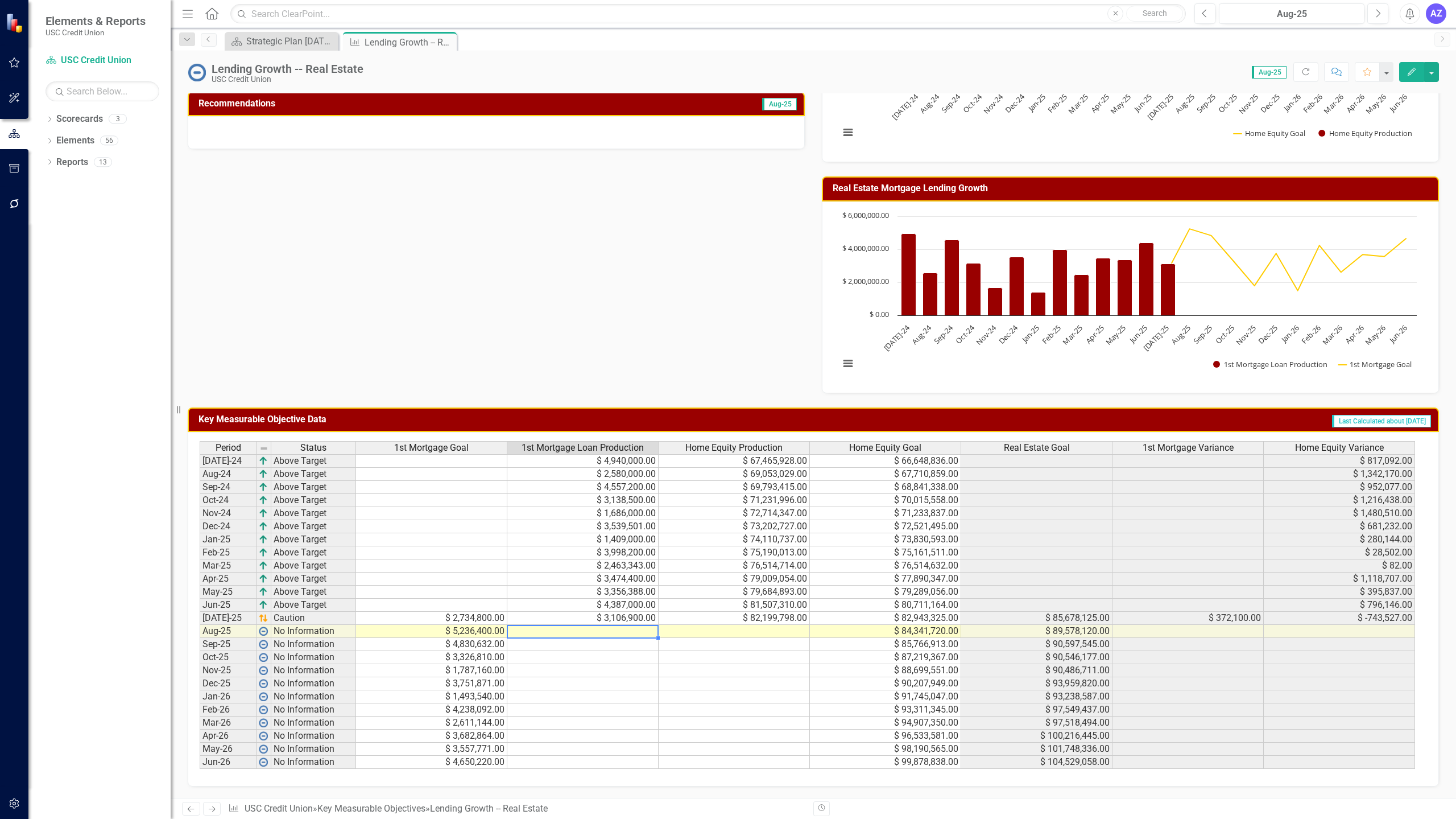
click at [593, 632] on td at bounding box center [583, 631] width 151 height 13
type textarea "2733184"
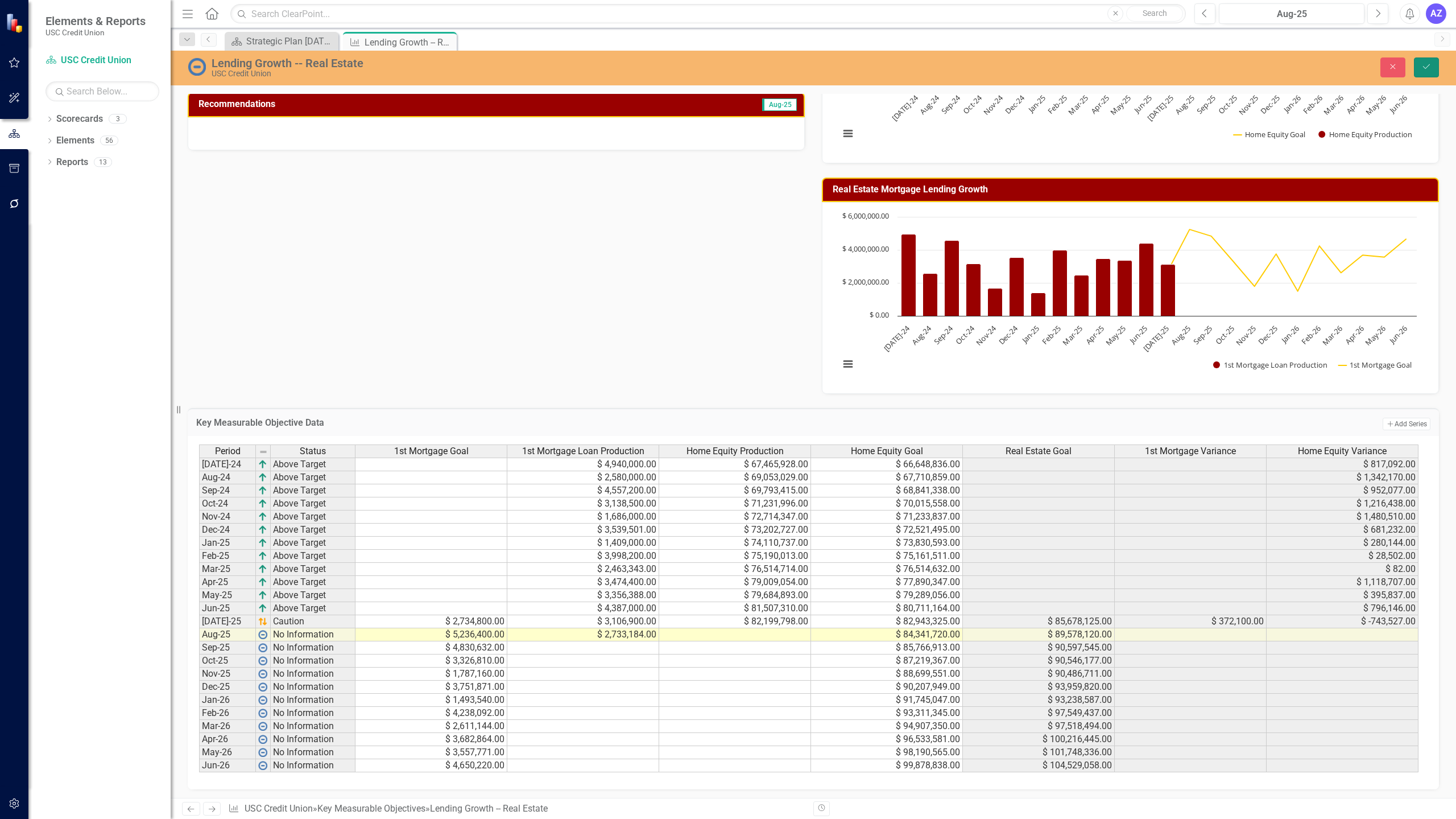
click at [1424, 75] on button "Save" at bounding box center [1427, 67] width 25 height 20
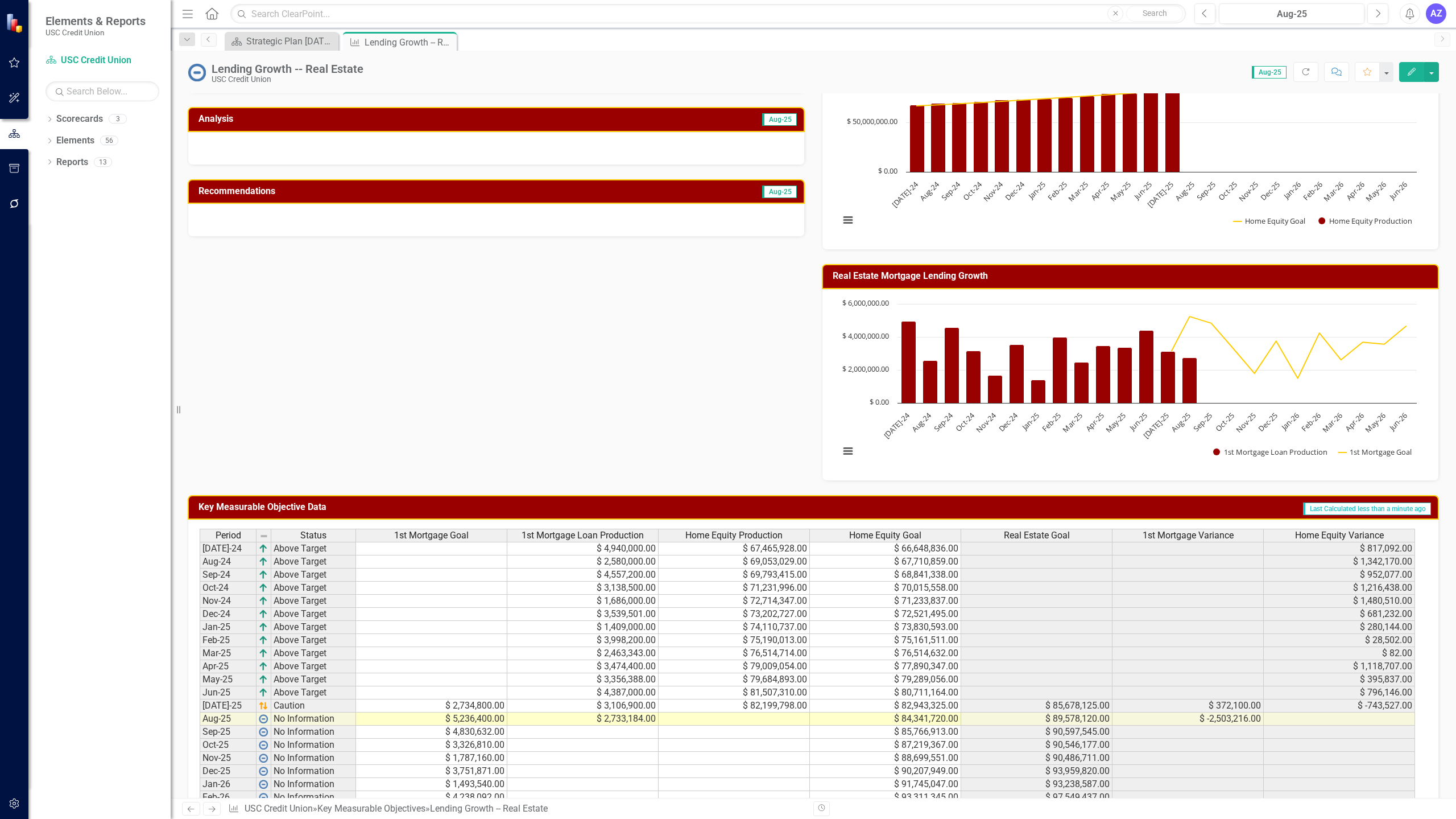
scroll to position [132, 0]
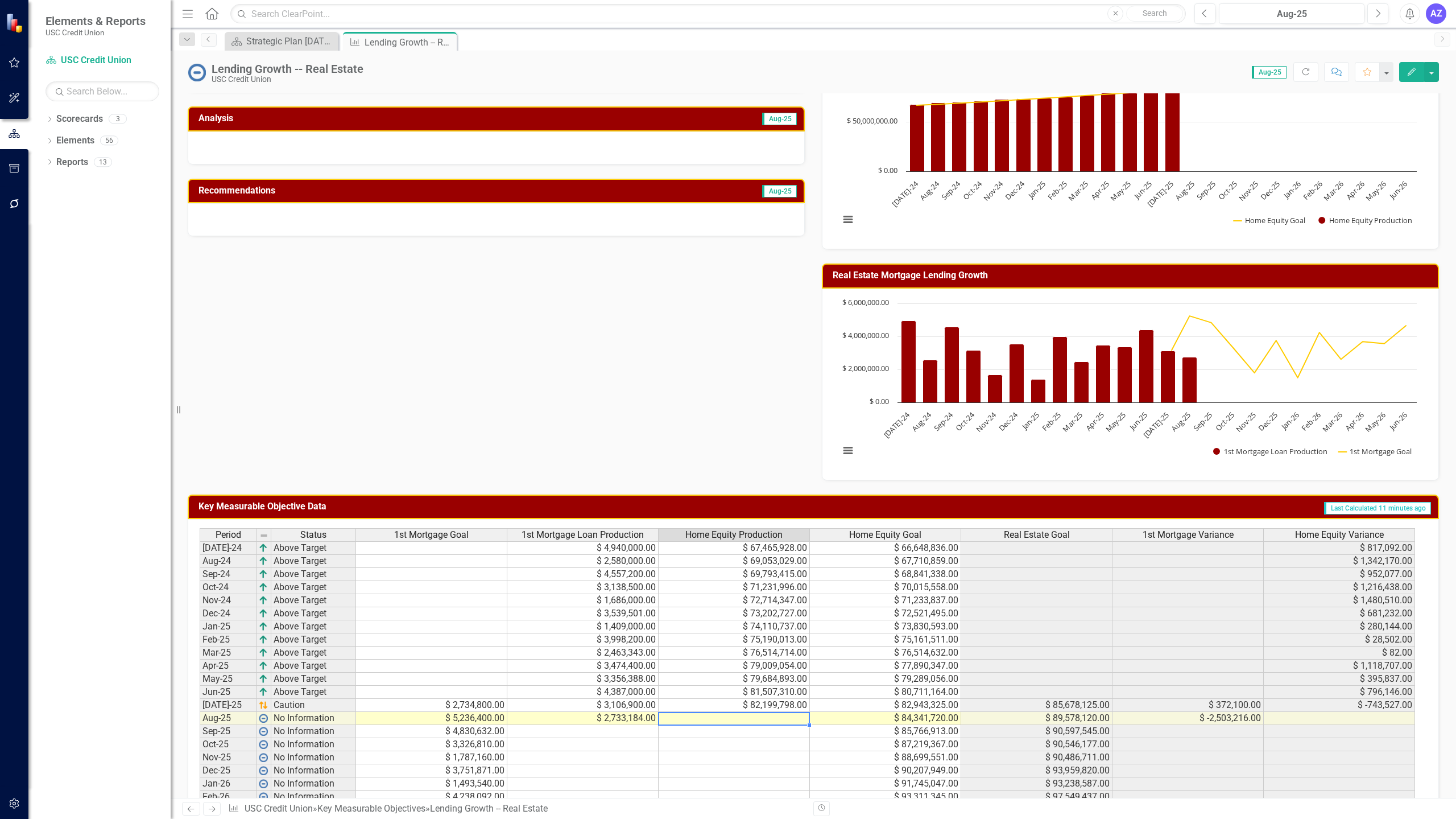
click at [739, 714] on td at bounding box center [734, 718] width 151 height 13
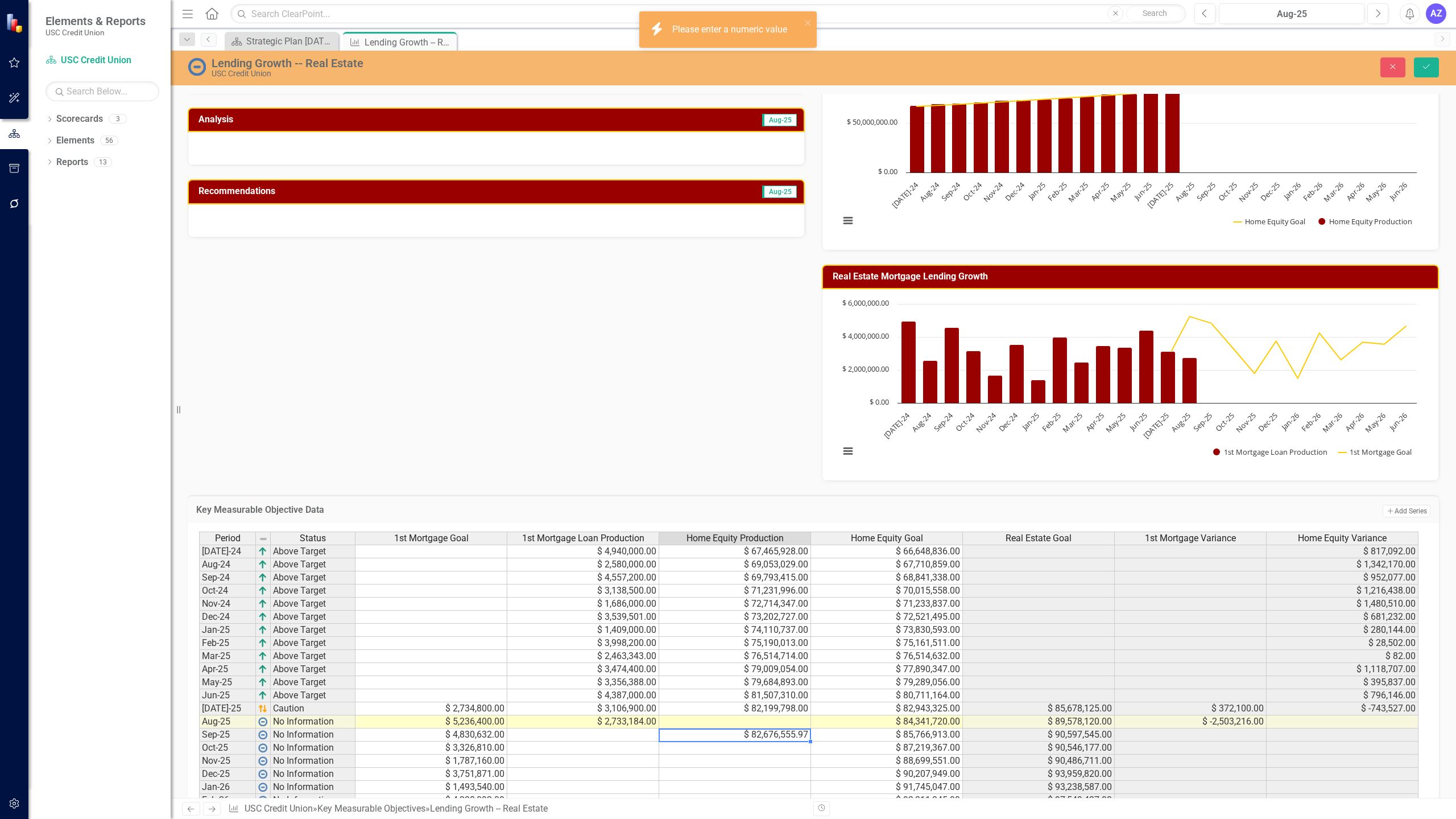
click at [791, 737] on td "$ 82,676,555.97" at bounding box center [736, 735] width 152 height 13
click at [782, 720] on td at bounding box center [736, 722] width 152 height 13
type textarea "82676555.97"
click at [767, 735] on td "$ 82,676,555.97" at bounding box center [736, 735] width 152 height 13
click at [773, 721] on td "$ 82,676,555.97" at bounding box center [736, 722] width 152 height 13
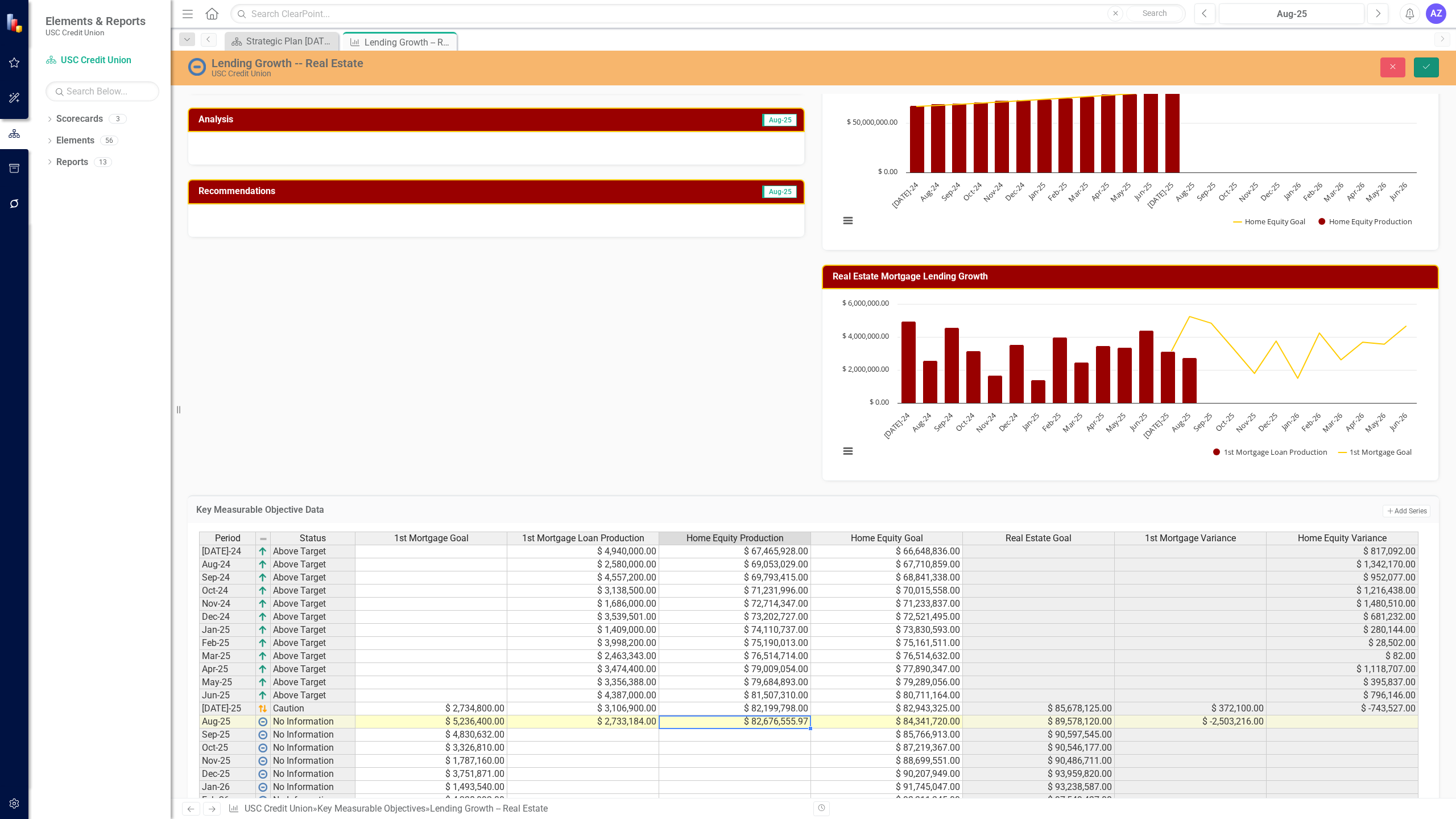
click at [1429, 68] on icon "Save" at bounding box center [1427, 67] width 10 height 8
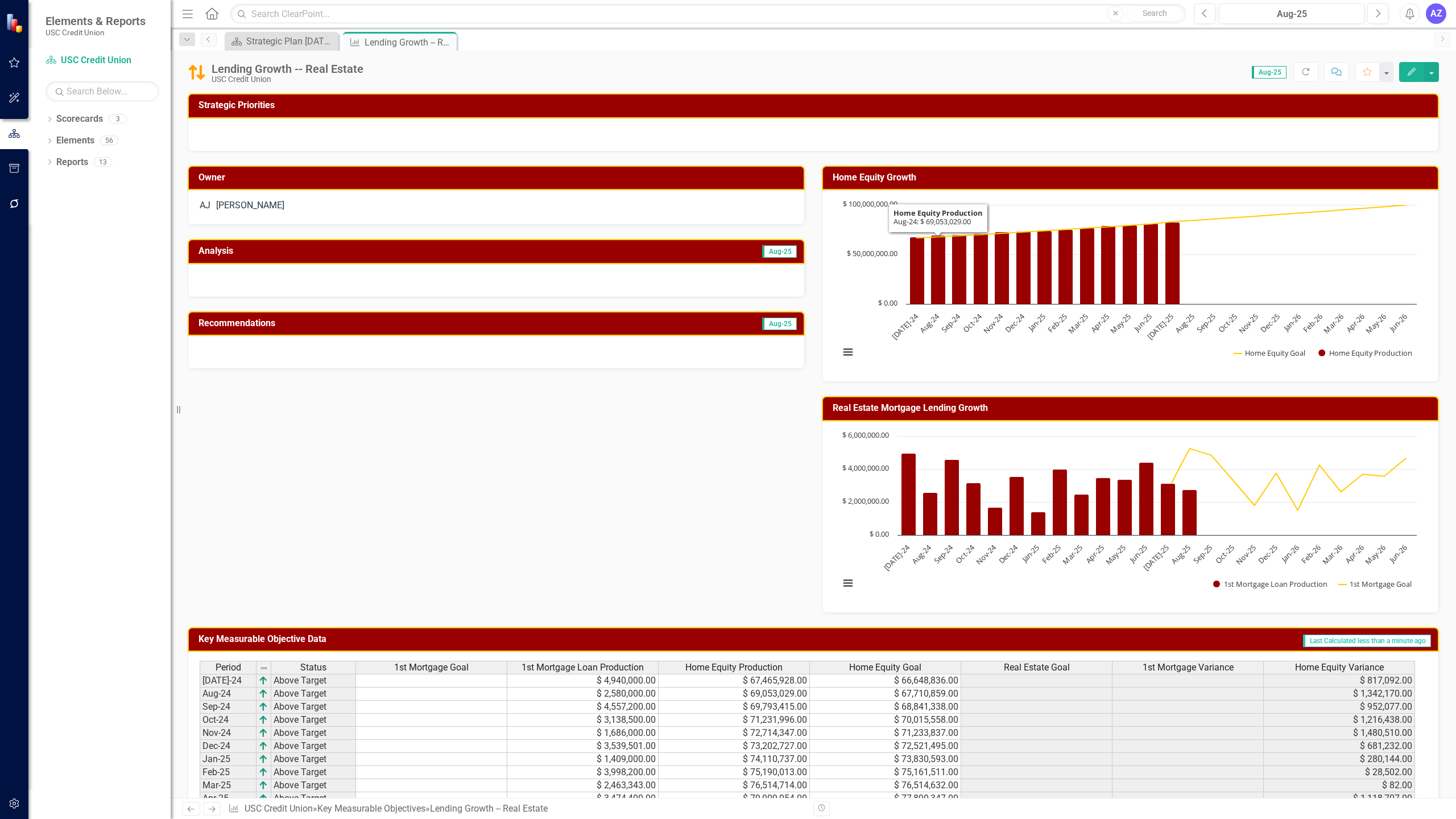
scroll to position [220, 0]
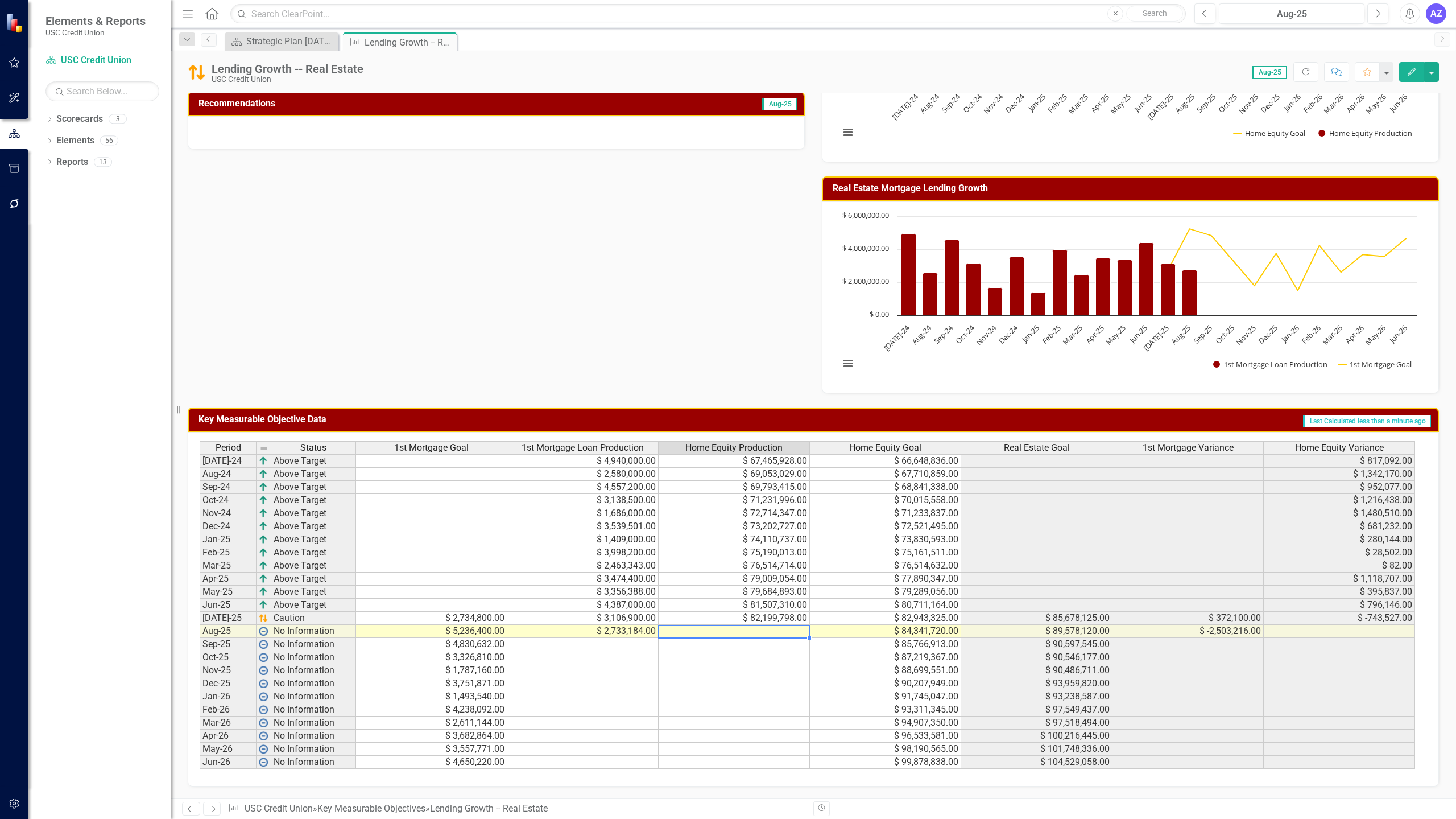
click at [755, 634] on td at bounding box center [734, 631] width 151 height 13
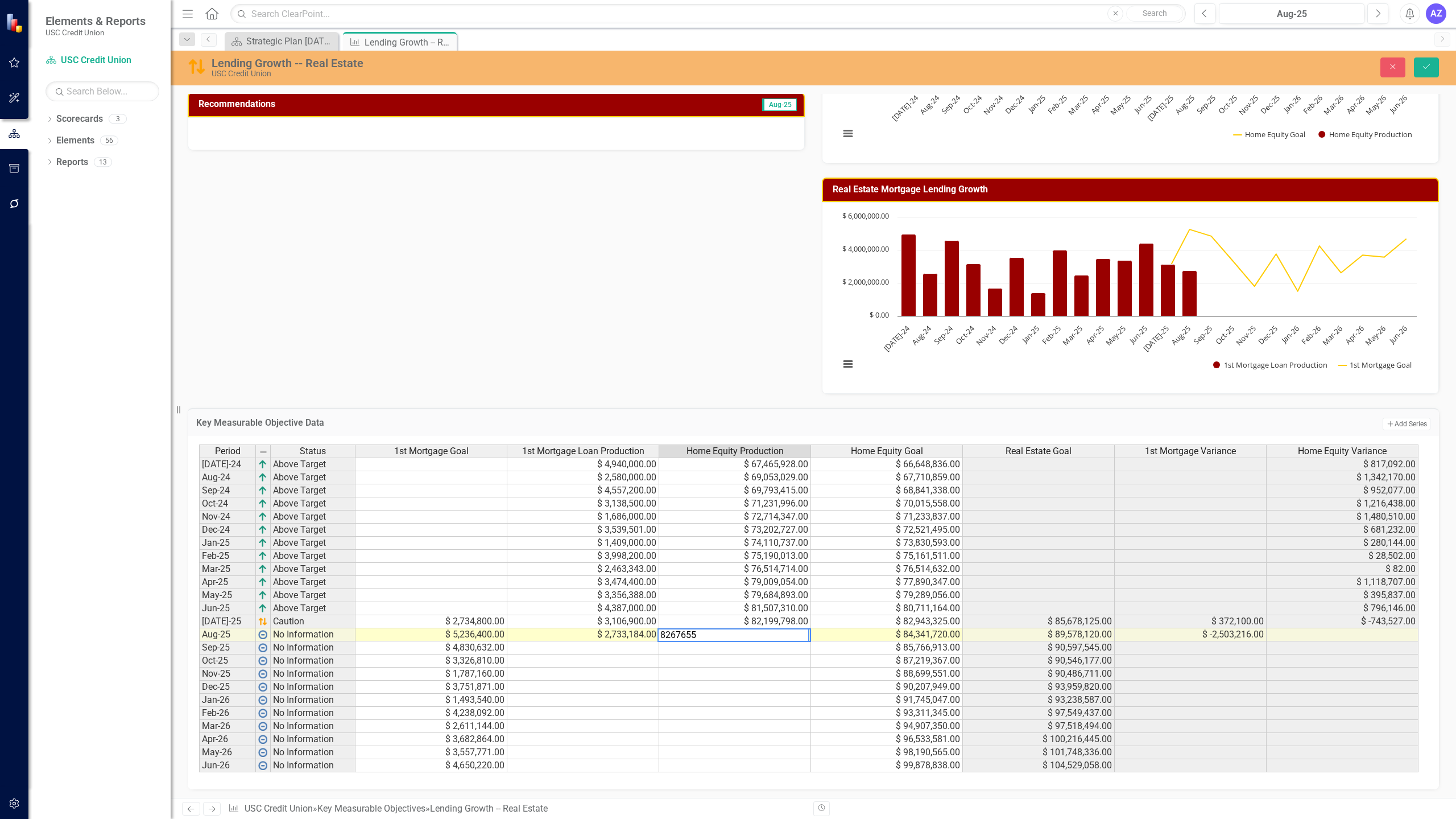
type textarea "82676556"
click at [1429, 72] on button "Save" at bounding box center [1427, 67] width 25 height 20
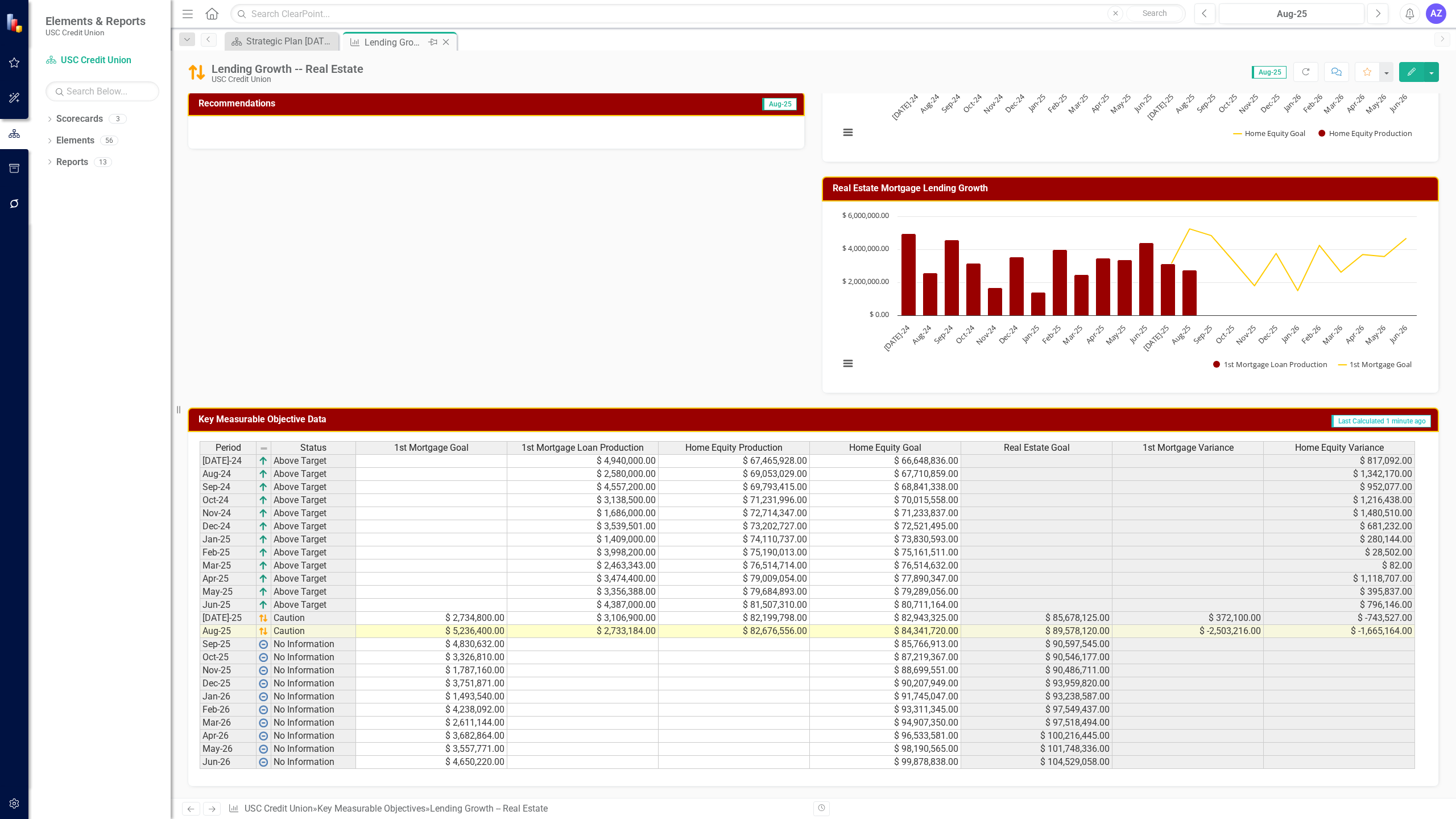
click at [447, 42] on icon at bounding box center [446, 42] width 6 height 6
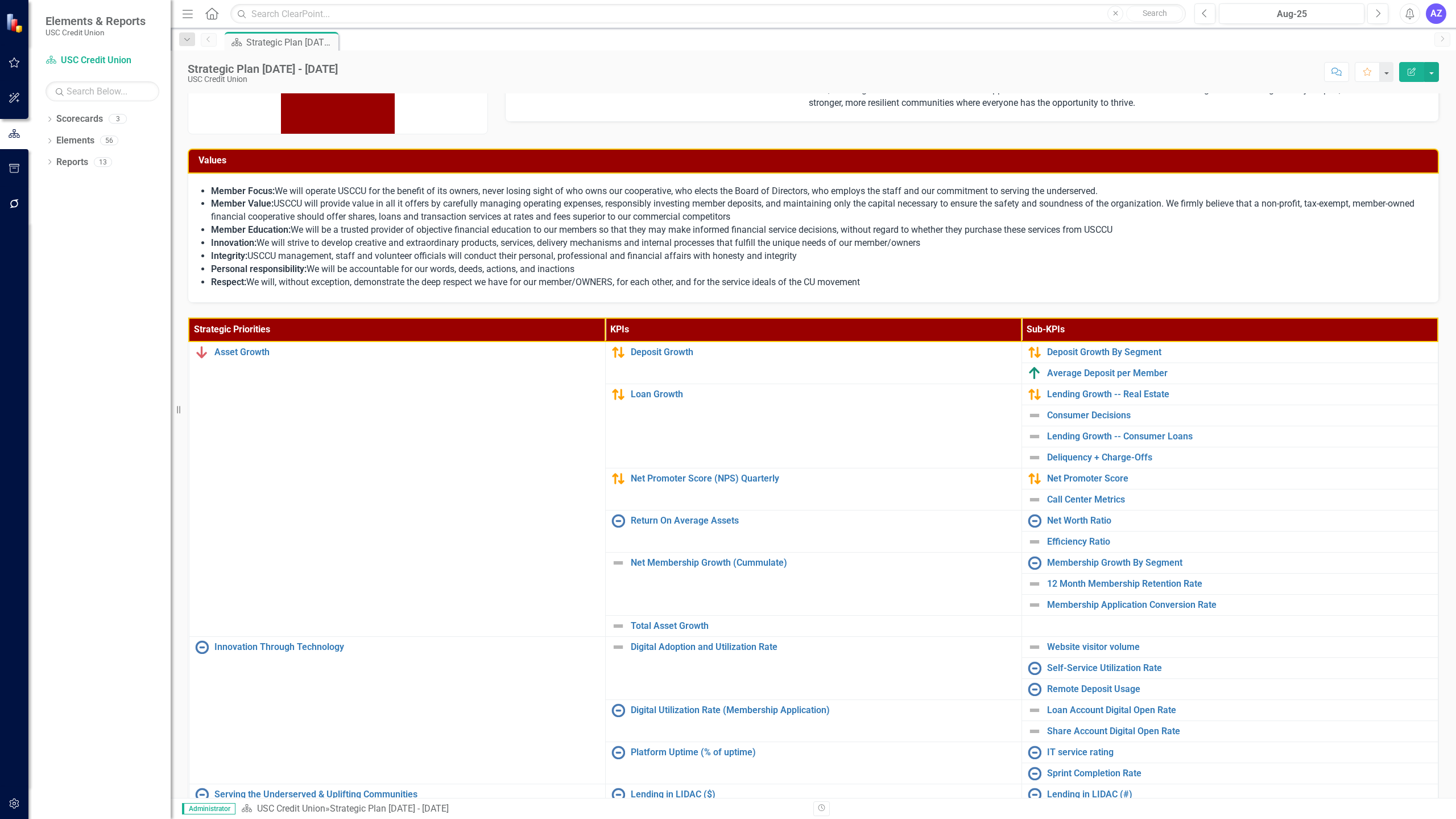
scroll to position [75, 0]
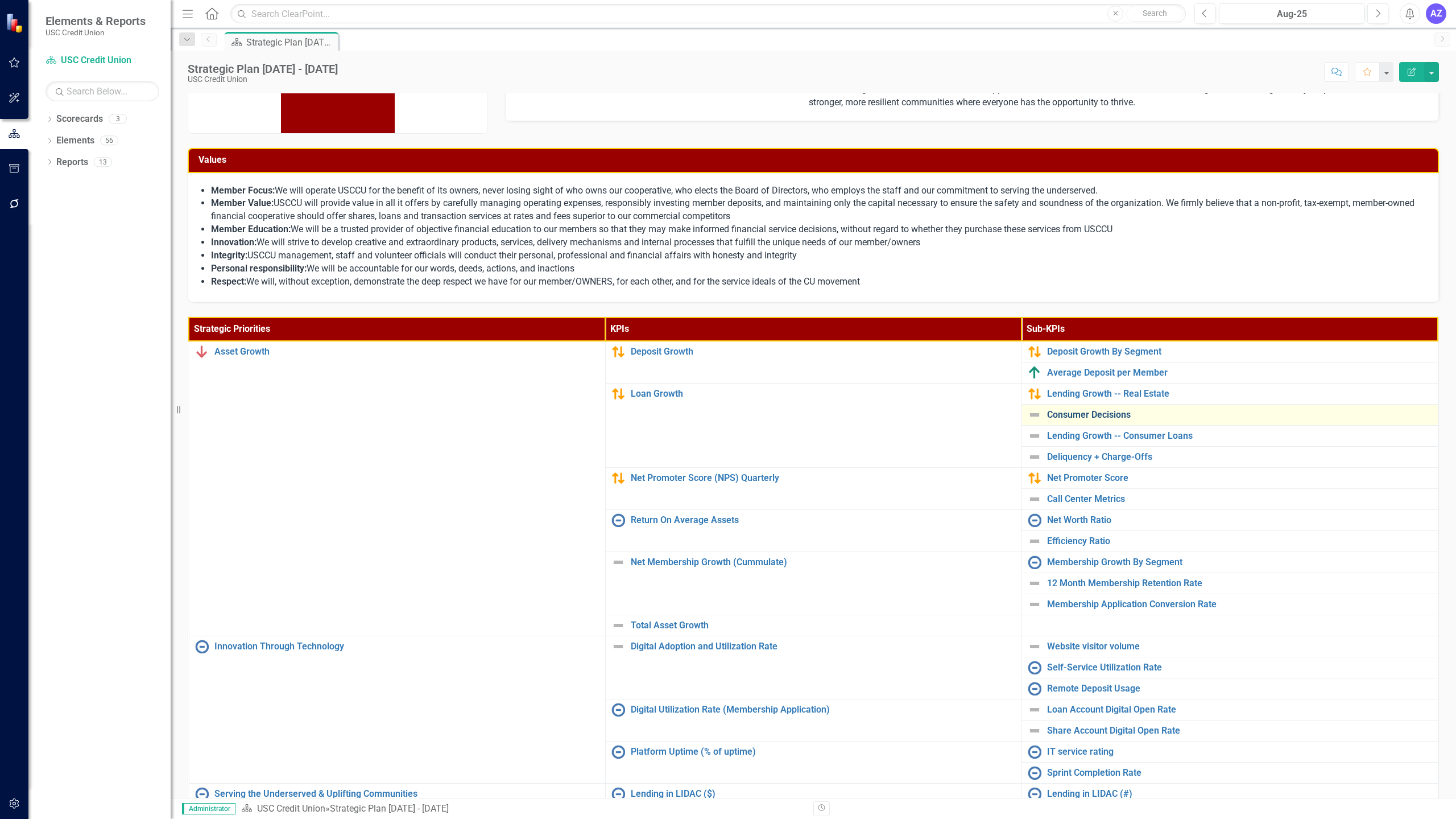
click at [1075, 413] on link "Consumer Decisions" at bounding box center [1240, 415] width 385 height 10
